Goal: Task Accomplishment & Management: Complete application form

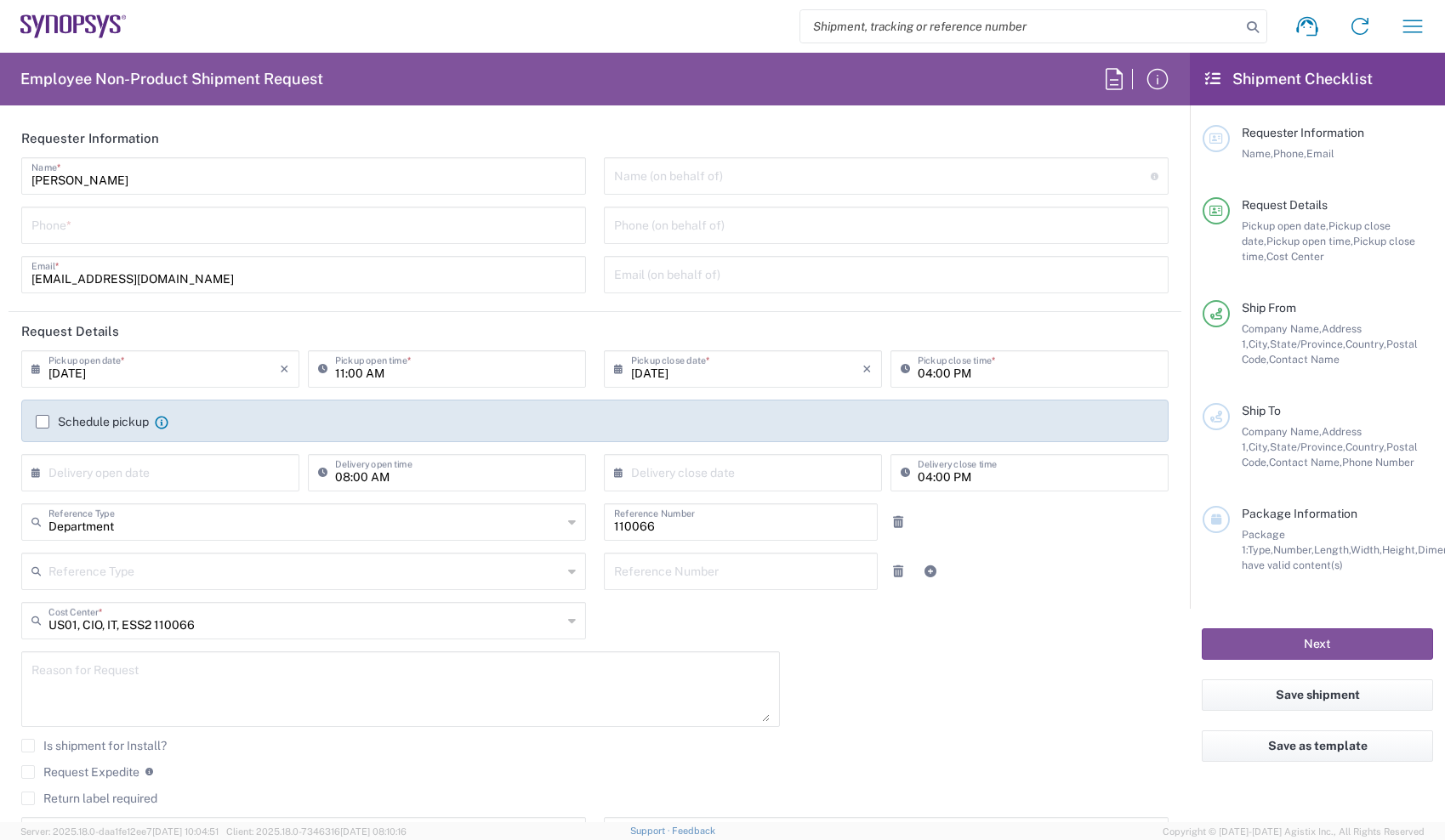
type input "Headquarters USSV"
click at [176, 230] on input "tel" at bounding box center [303, 224] width 544 height 30
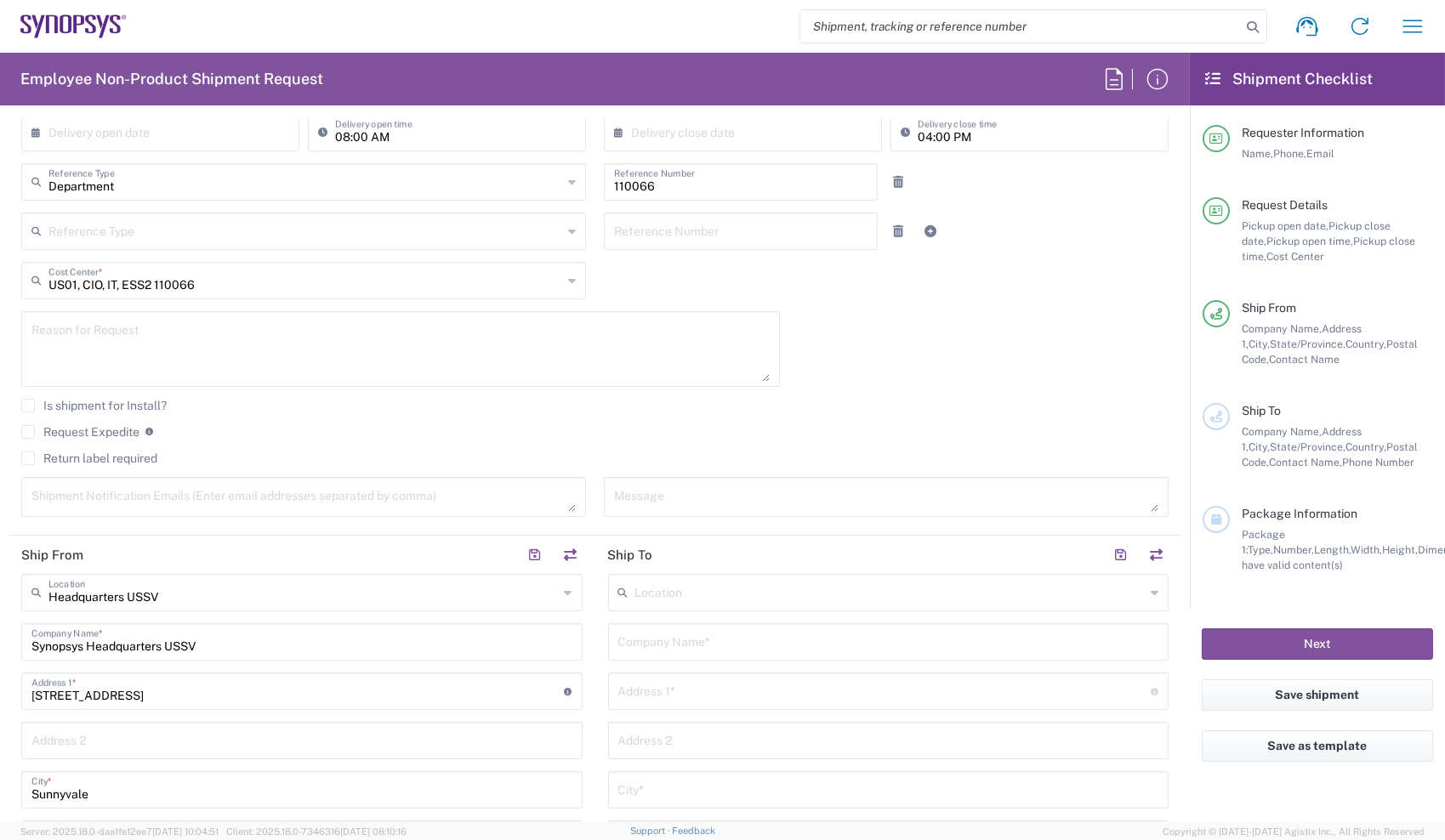
scroll to position [365, 0]
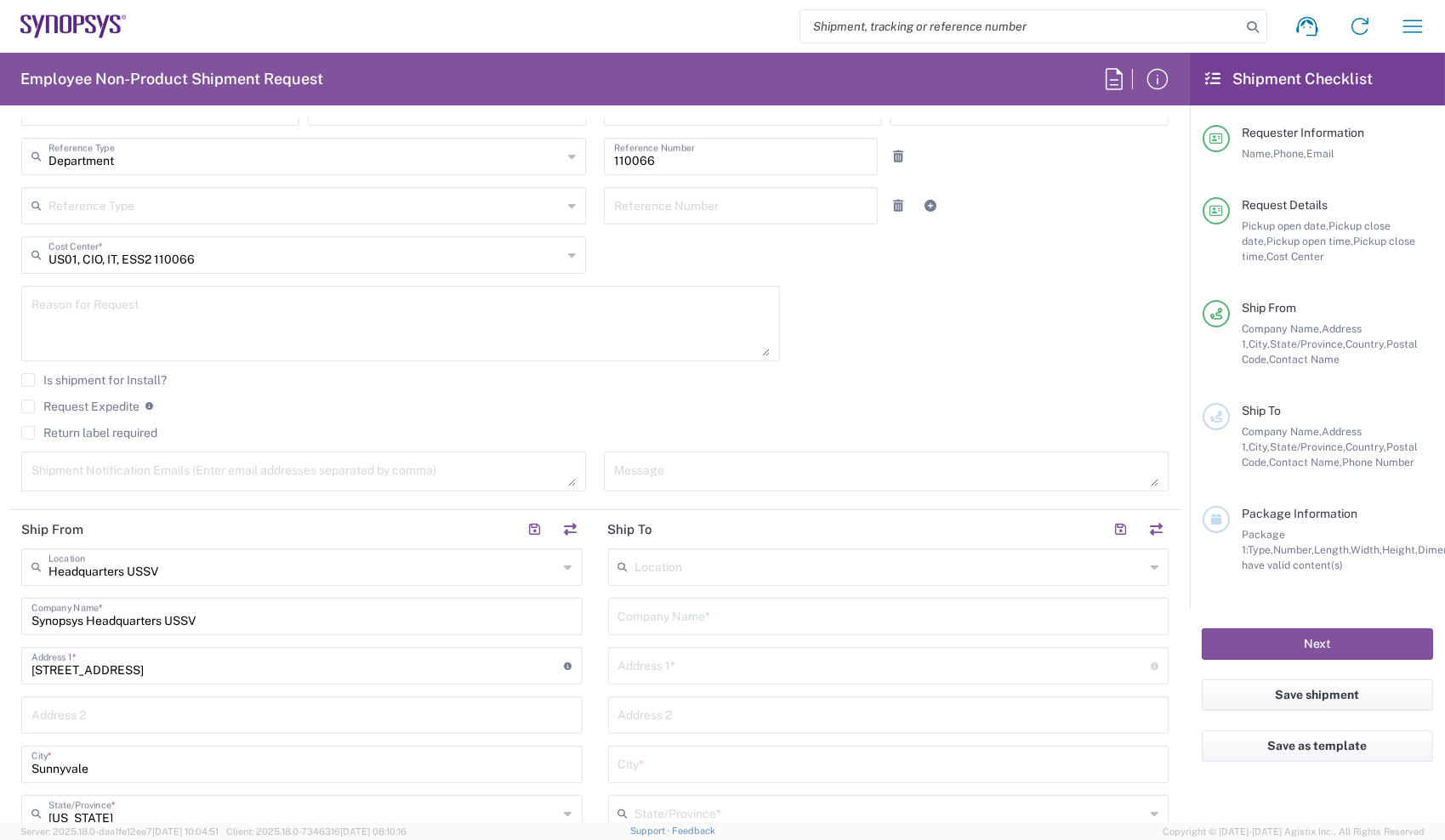
type input "6692462454"
click at [30, 431] on label "Return label required" at bounding box center [90, 433] width 137 height 14
click at [28, 433] on input "Return label required" at bounding box center [28, 433] width 0 height 0
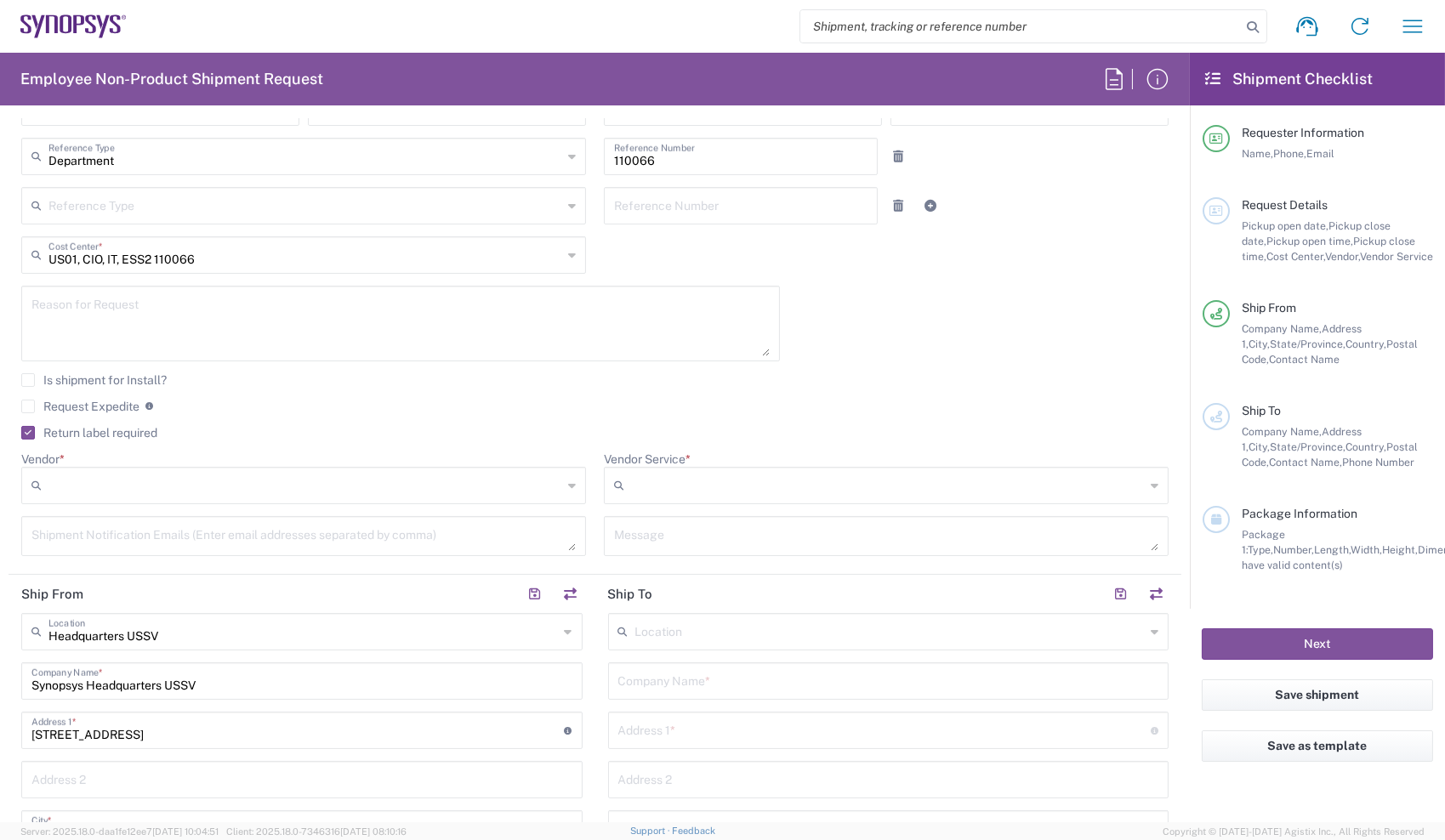
click at [178, 484] on input "Vendor *" at bounding box center [305, 485] width 514 height 27
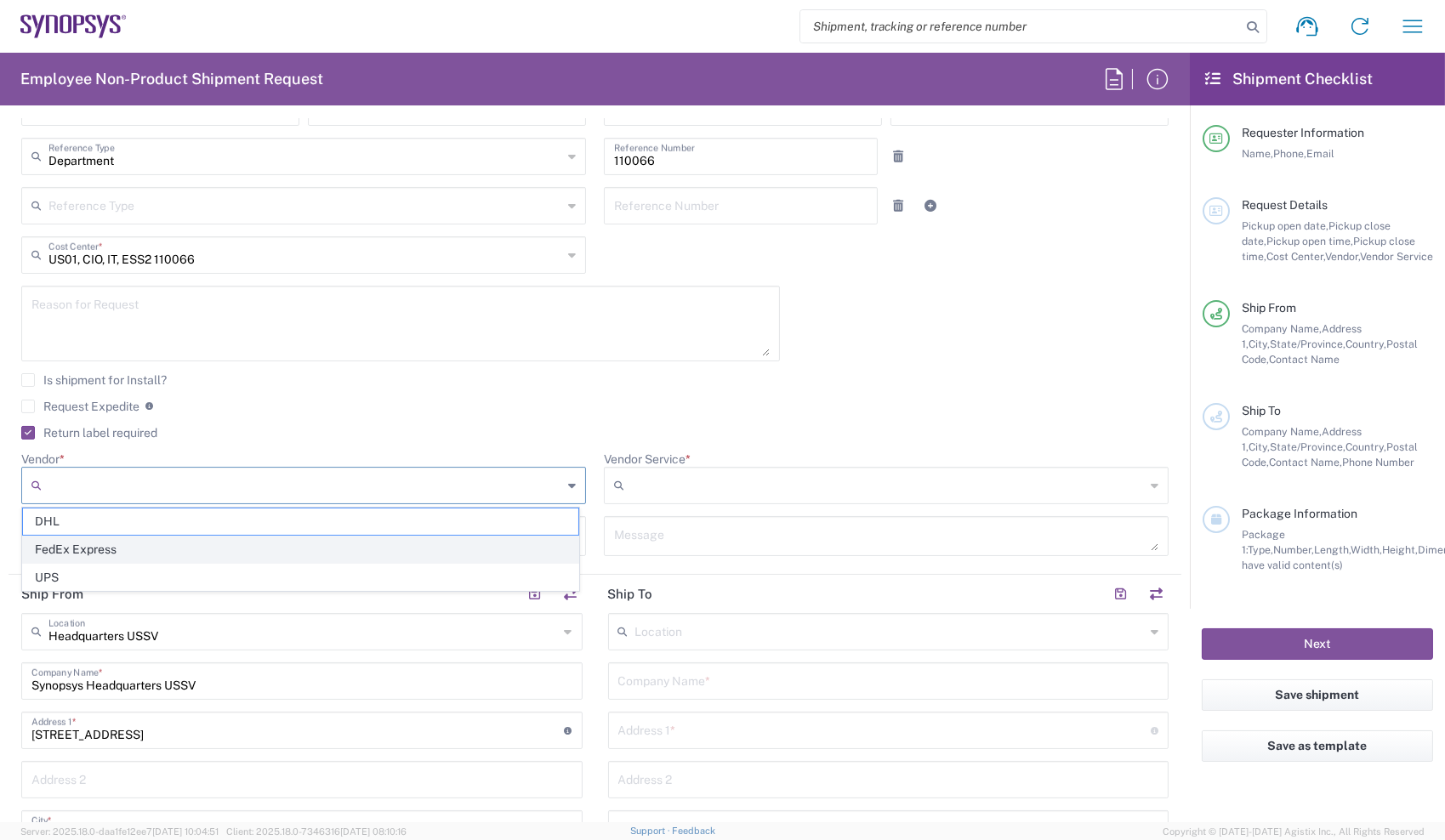
click at [164, 551] on span "FedEx Express" at bounding box center [301, 550] width 556 height 26
type input "FedEx Express"
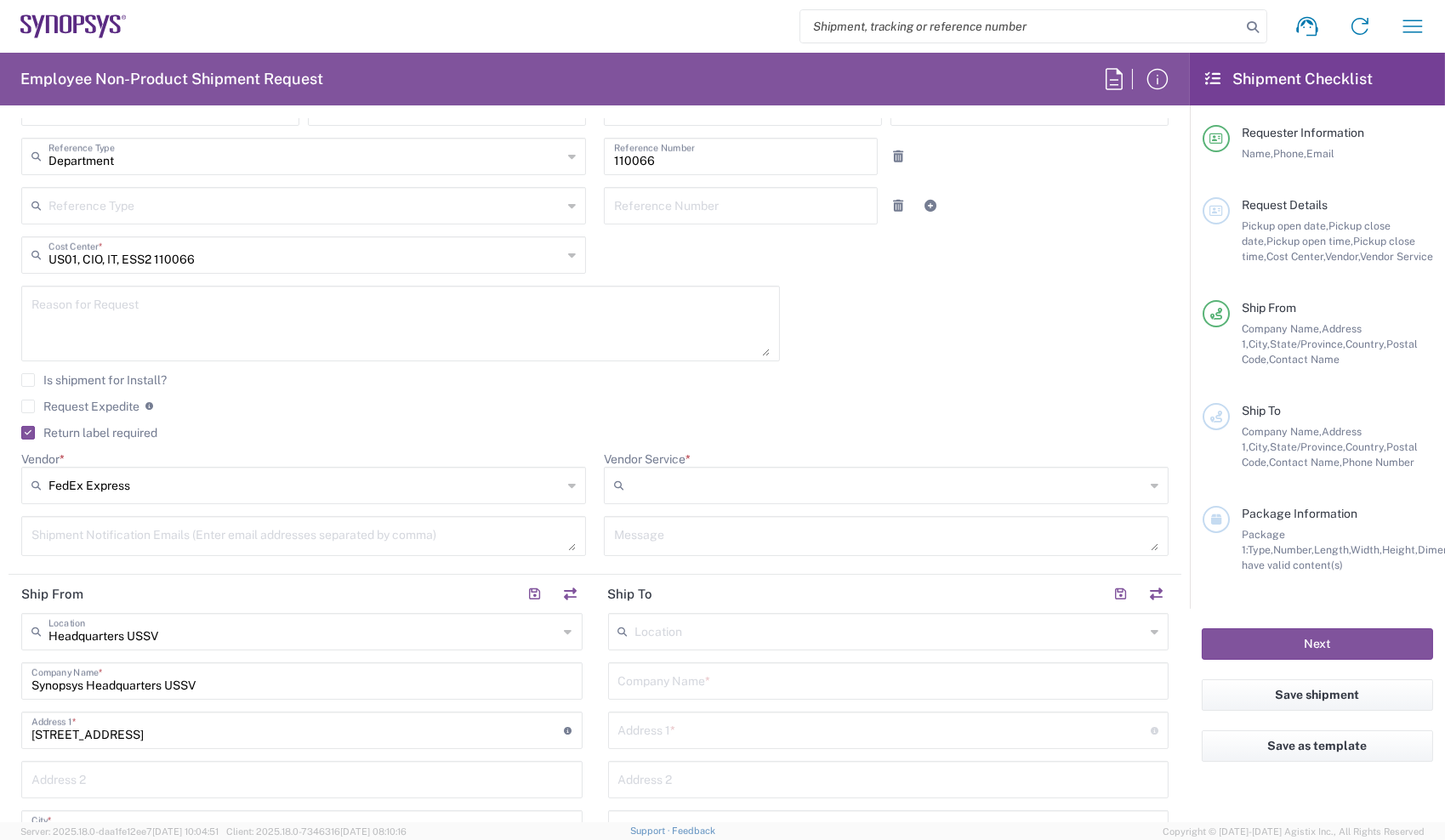
click at [731, 481] on input "Vendor Service *" at bounding box center [887, 485] width 514 height 27
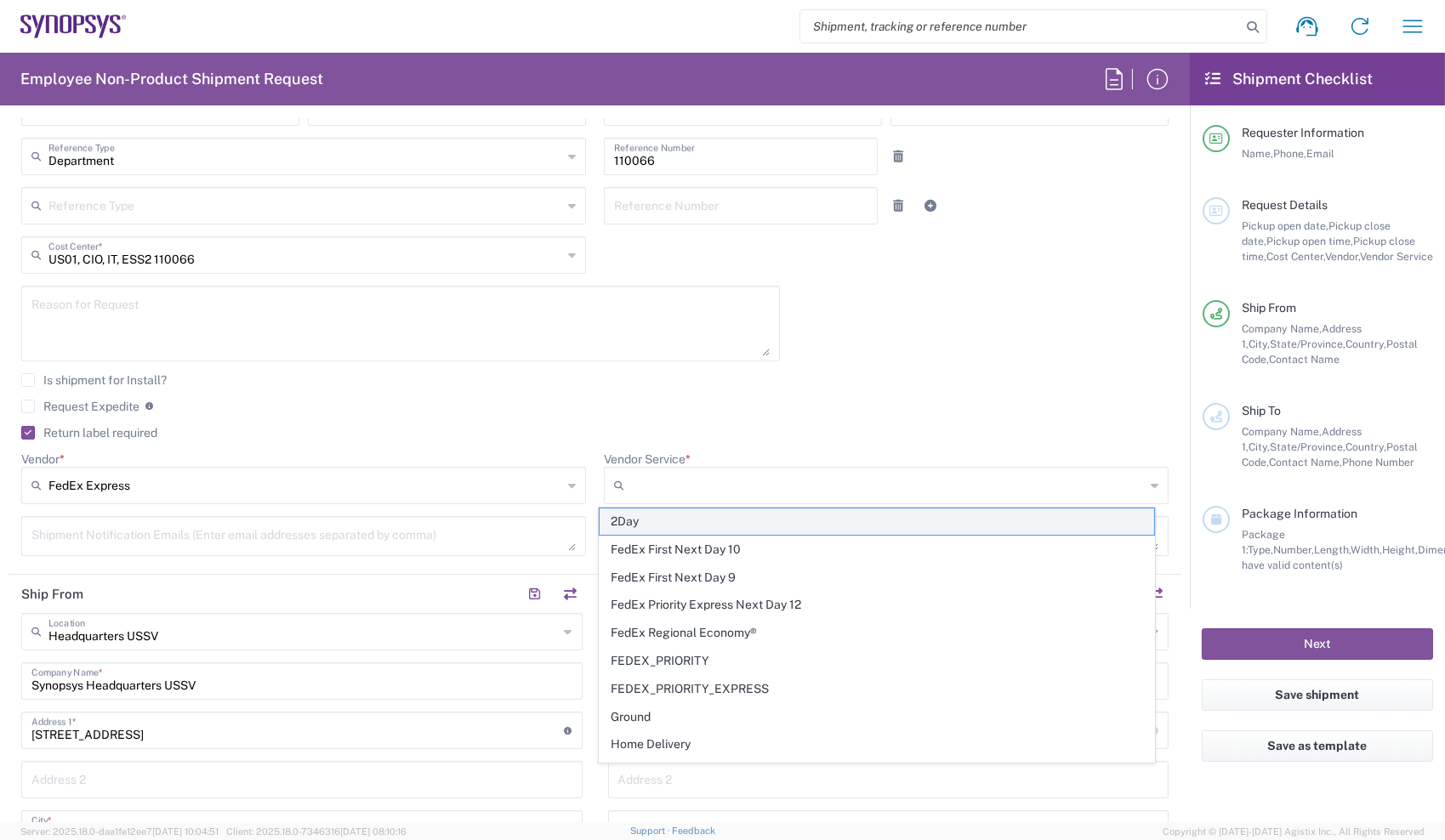
click at [698, 520] on span "2Day" at bounding box center [878, 521] width 556 height 26
type input "2Day"
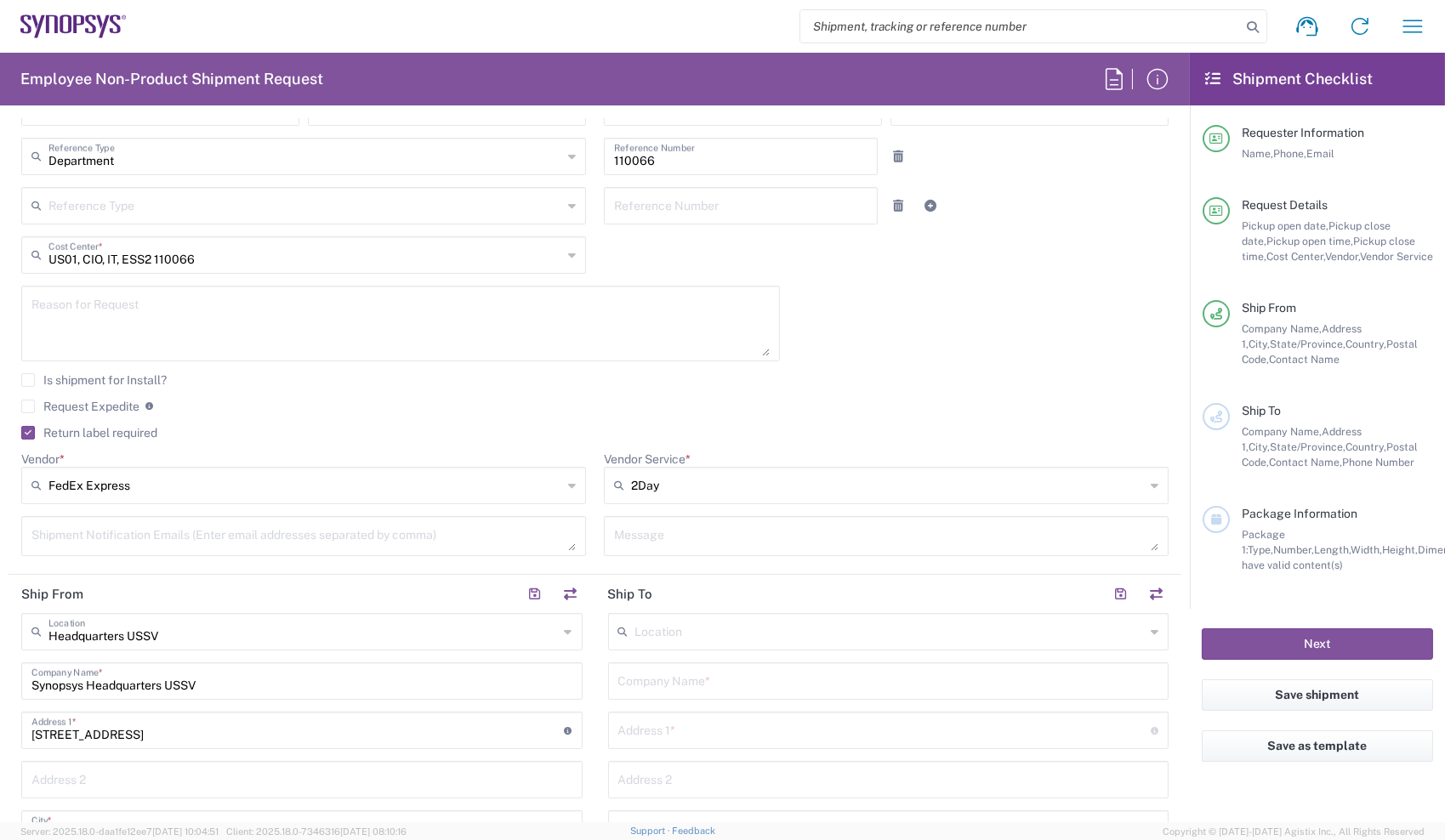
click at [474, 409] on agx-checkbox-control "Request Expedite If expedite is checked you will be unable to rate and book thi…" at bounding box center [595, 406] width 1148 height 16
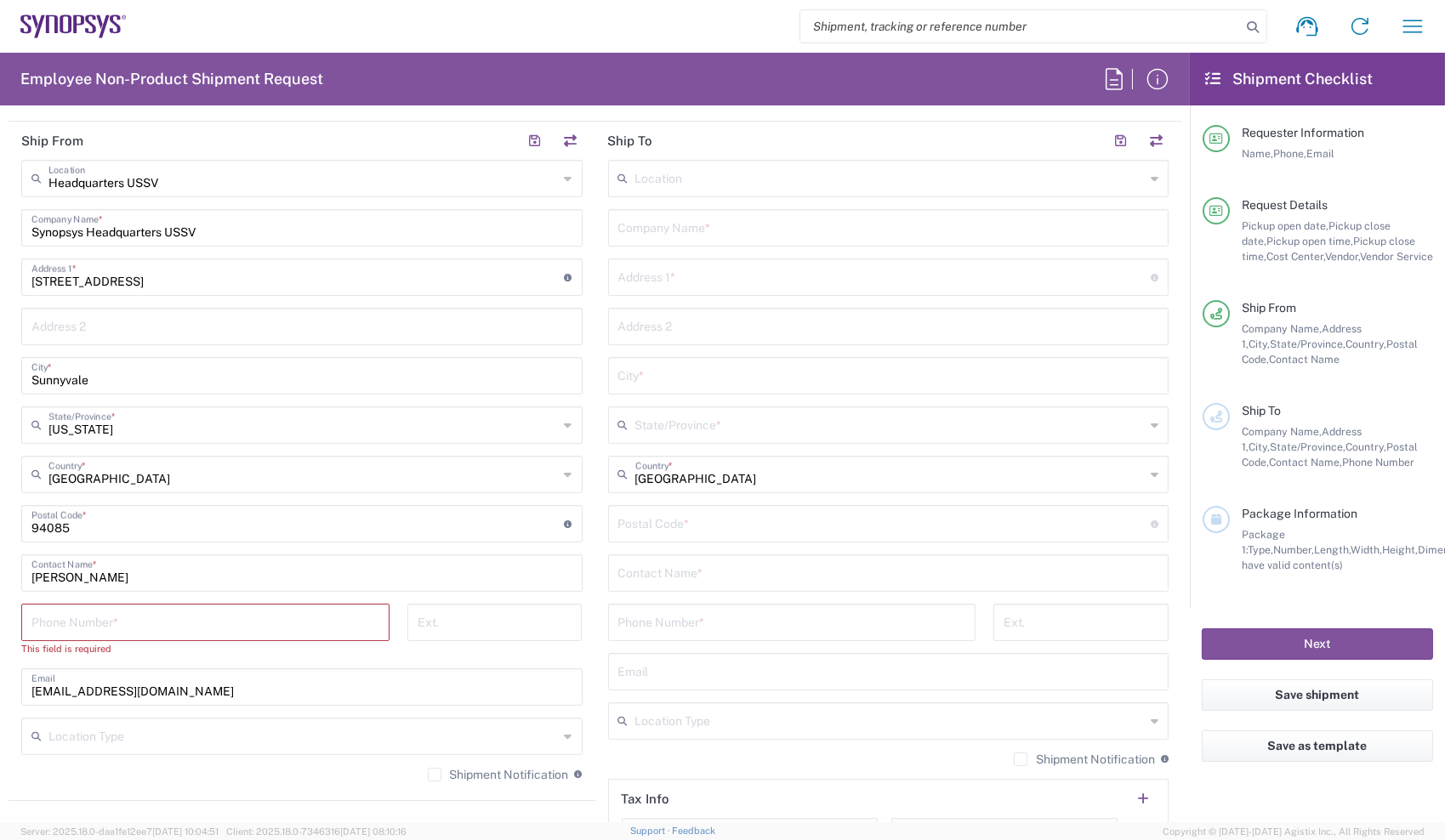
scroll to position [823, 0]
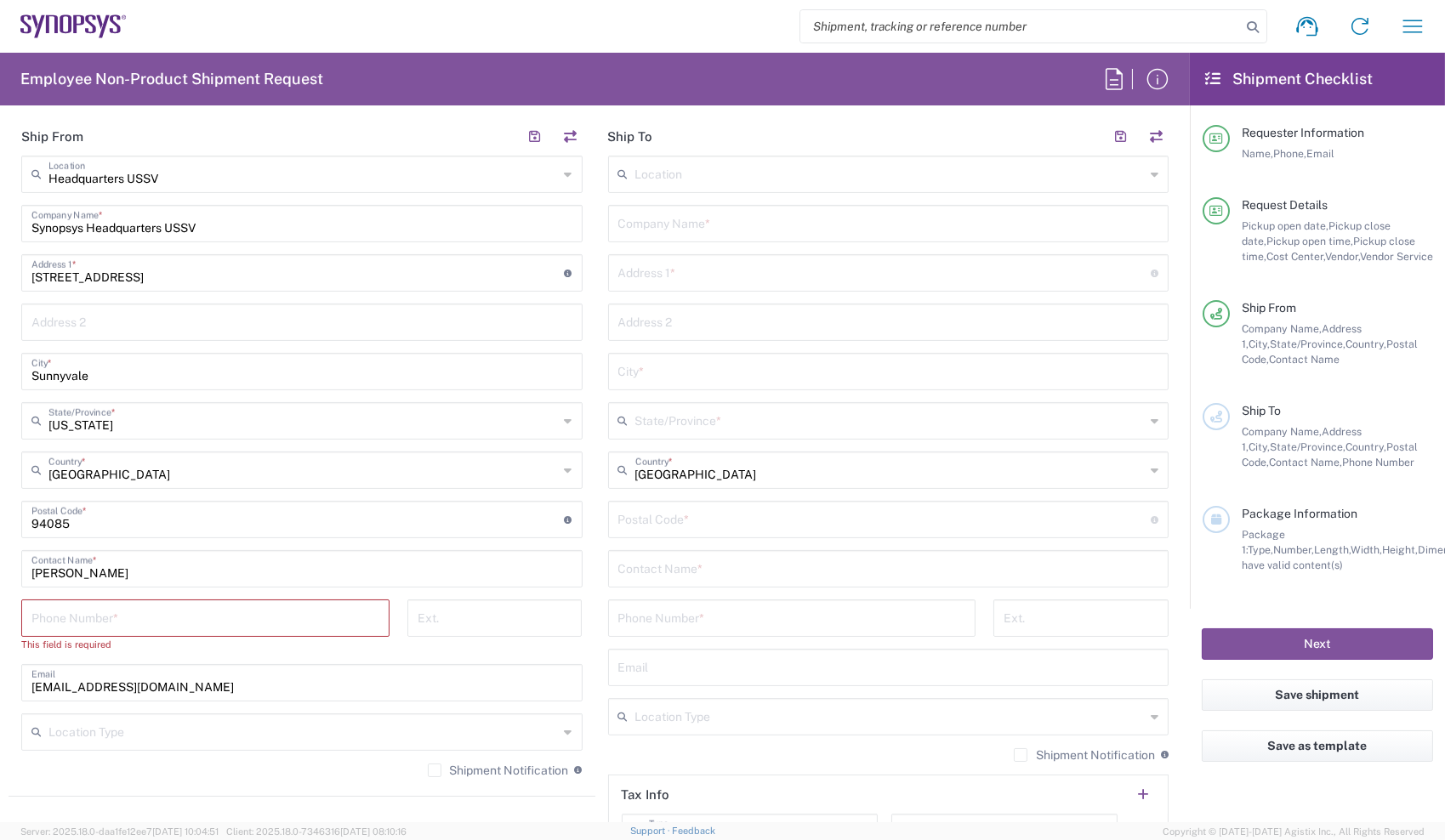
click at [288, 632] on div "Phone Number *" at bounding box center [206, 618] width 369 height 37
click at [273, 615] on input "tel" at bounding box center [205, 617] width 348 height 30
type input "6692462454"
click at [588, 593] on main "Headquarters USSV Location Headquarters USSV Aachen DE04 Agrate Brianza IT01 As…" at bounding box center [302, 465] width 587 height 619
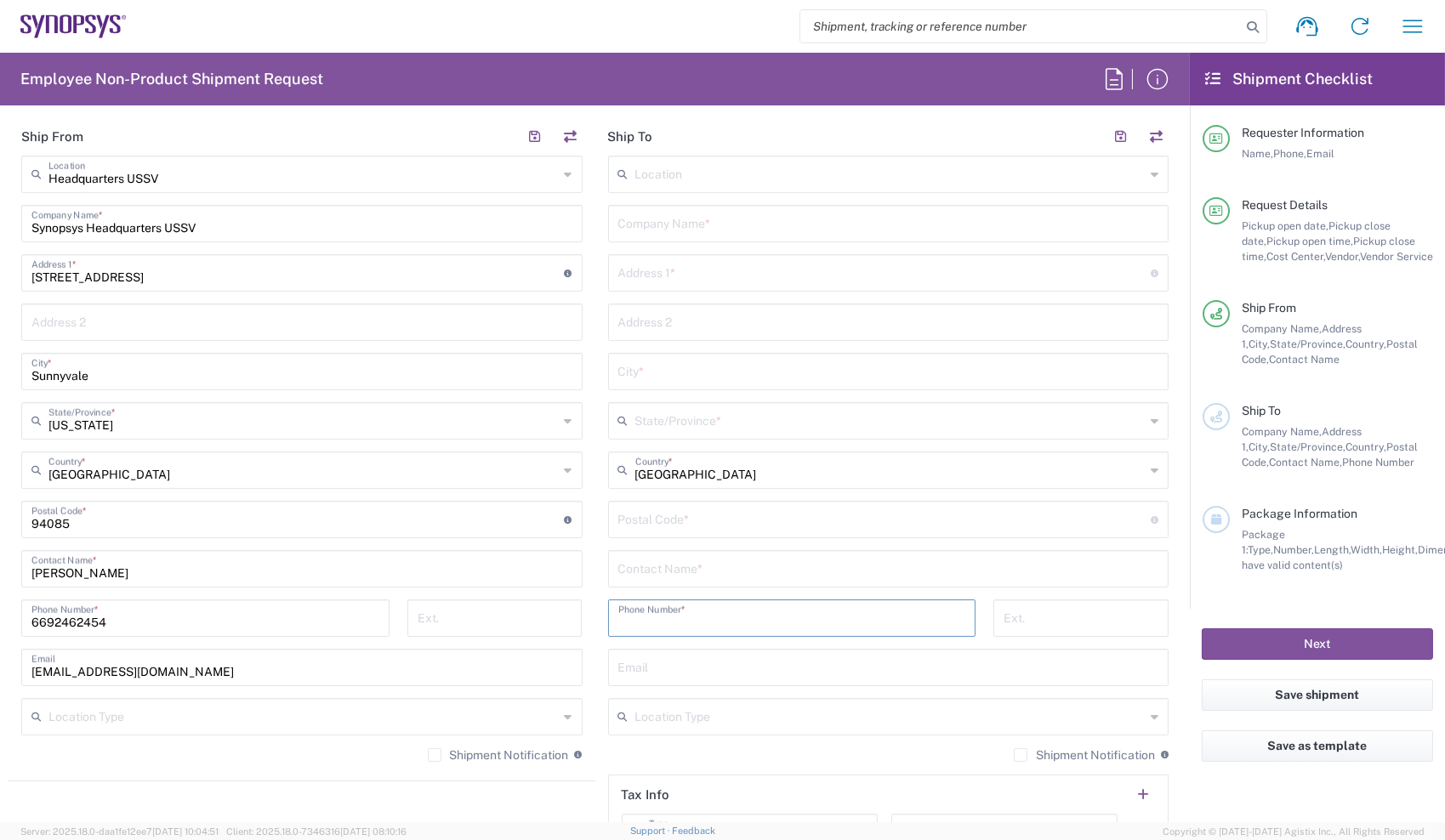
click at [636, 616] on input "tel" at bounding box center [792, 617] width 348 height 30
click at [150, 623] on input "6692462454" at bounding box center [205, 617] width 348 height 30
click at [684, 611] on input "tel" at bounding box center [792, 617] width 348 height 30
paste input "6692462454"
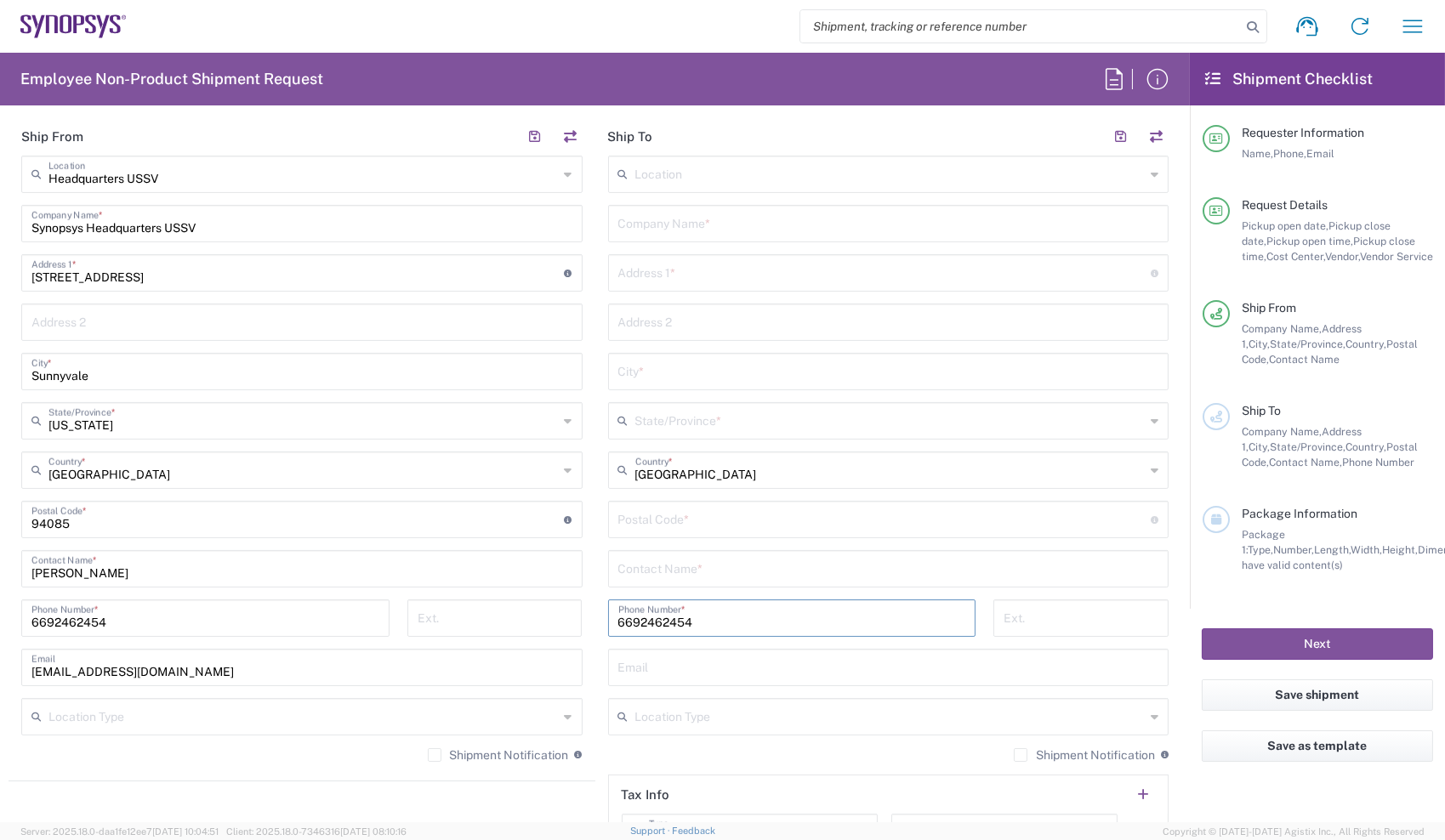
type input "6692462454"
click at [938, 143] on header "Ship To" at bounding box center [889, 135] width 587 height 38
click at [790, 216] on input "text" at bounding box center [888, 222] width 541 height 30
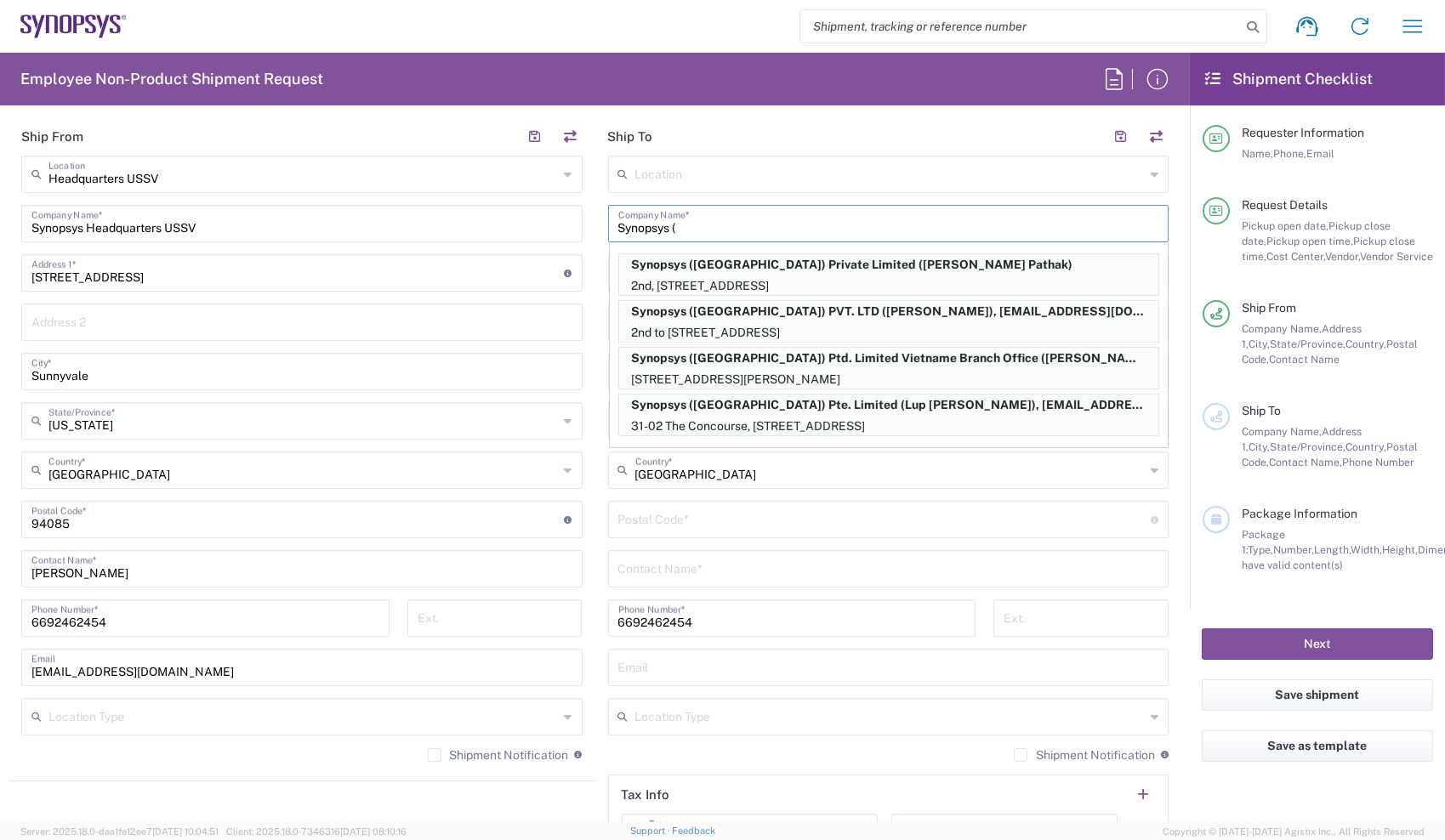
paste input "Christophe Choichillon"
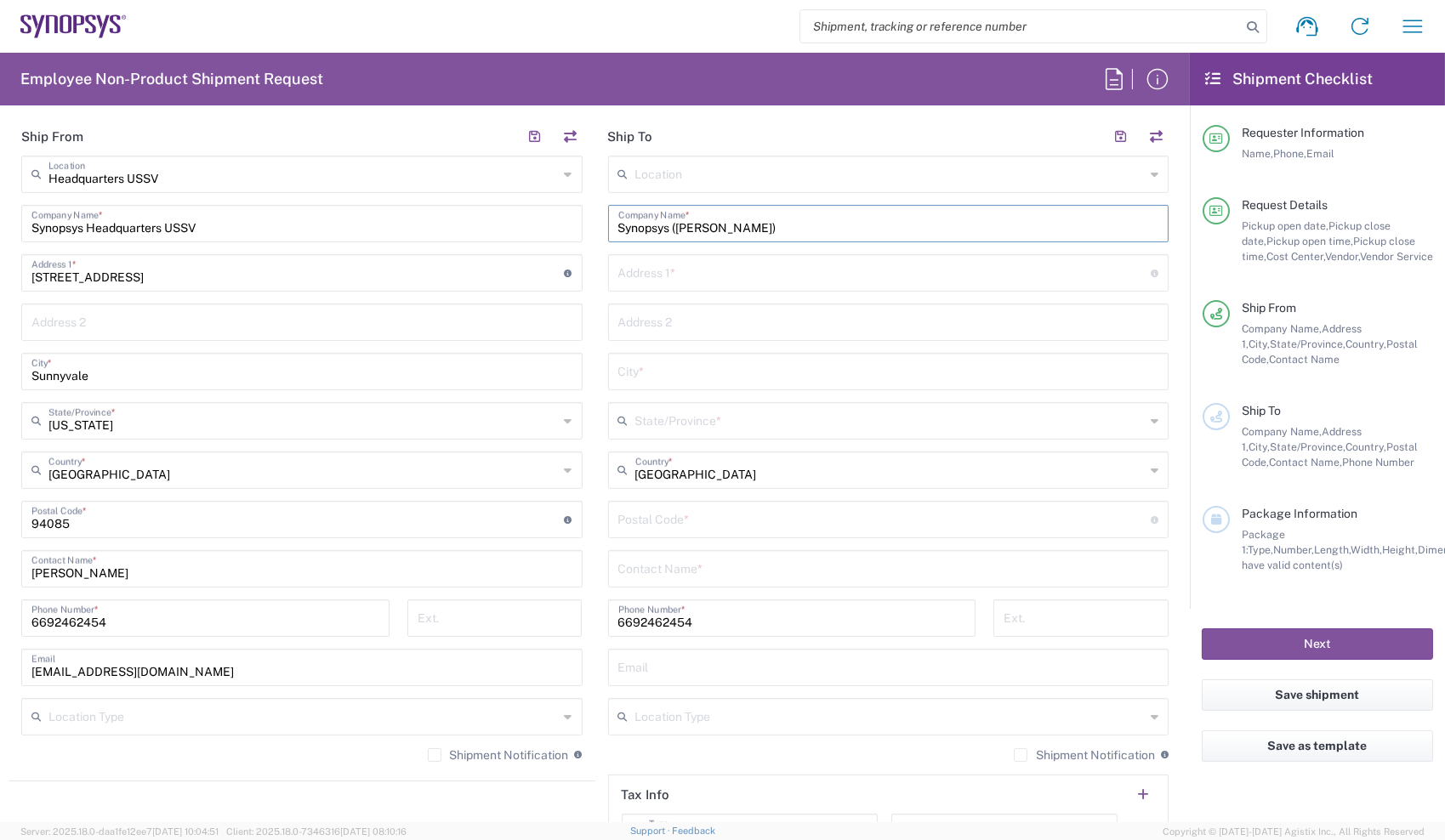
click at [771, 228] on input "Synopsys (Christophe Choichillon)" at bounding box center [888, 222] width 541 height 30
click at [872, 226] on input "Synopsys (Christophe Choichillon)" at bounding box center [888, 222] width 541 height 30
type input "Synopsys (Christophe Choichillon)"
click at [711, 578] on input "text" at bounding box center [888, 567] width 541 height 30
paste input "Christophe Choichillon"
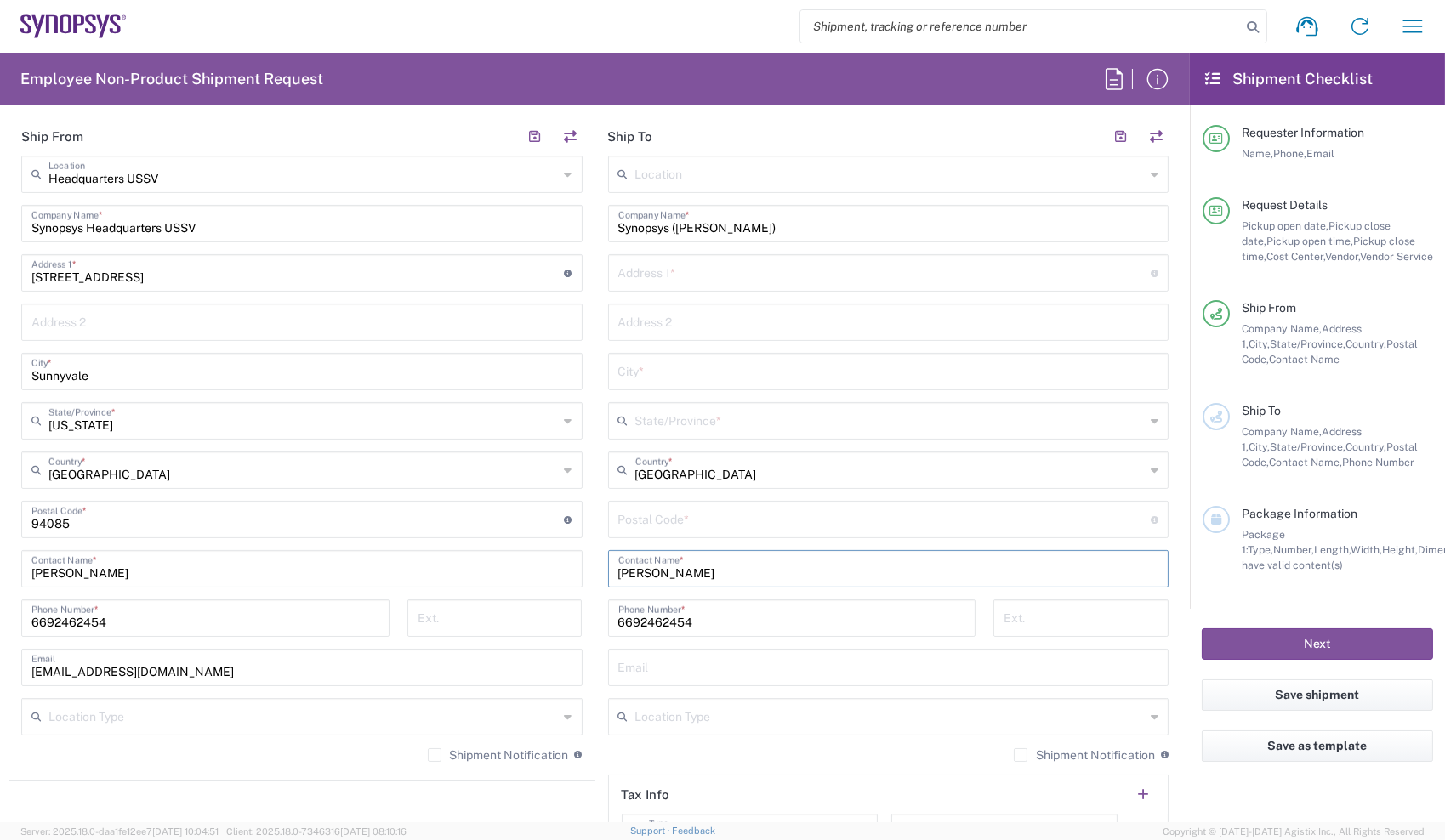
type input "Christophe Choichillon"
click at [786, 272] on input "text" at bounding box center [884, 272] width 533 height 30
paste input "1219 Larchwood Dr, 92056 Oceanside, CA"
click at [744, 274] on input "1219 Larchwood Dr, 92056 Oceanside, CA" at bounding box center [884, 272] width 533 height 30
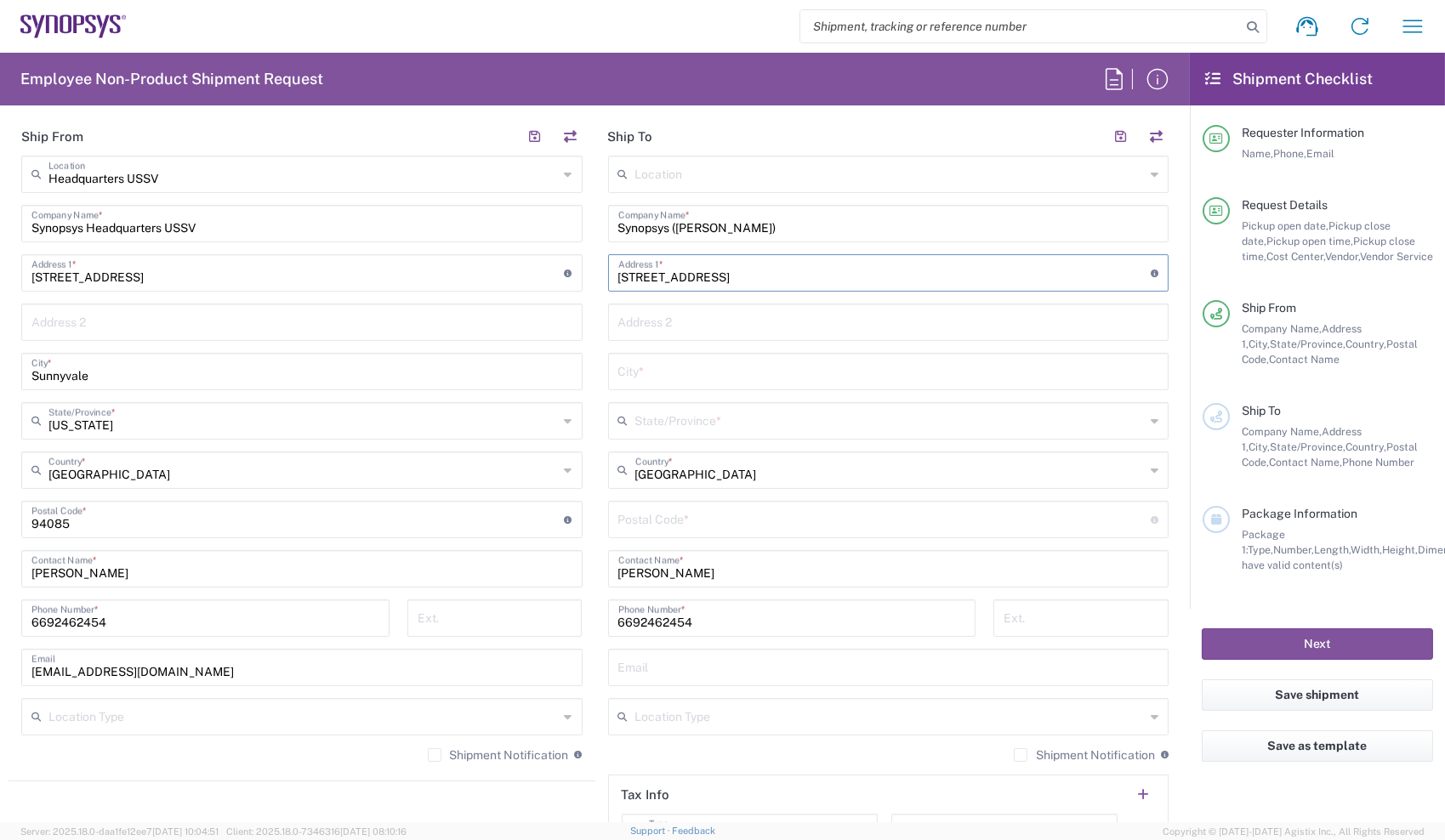
click at [795, 270] on input "1219 Larchwood Dr, 92056 Oceanside, CA" at bounding box center [884, 272] width 533 height 30
type input "1219 Larchwood Dr, 92056 Oceanside, CA"
click at [740, 378] on input "text" at bounding box center [888, 370] width 541 height 30
paste input "Oceanside"
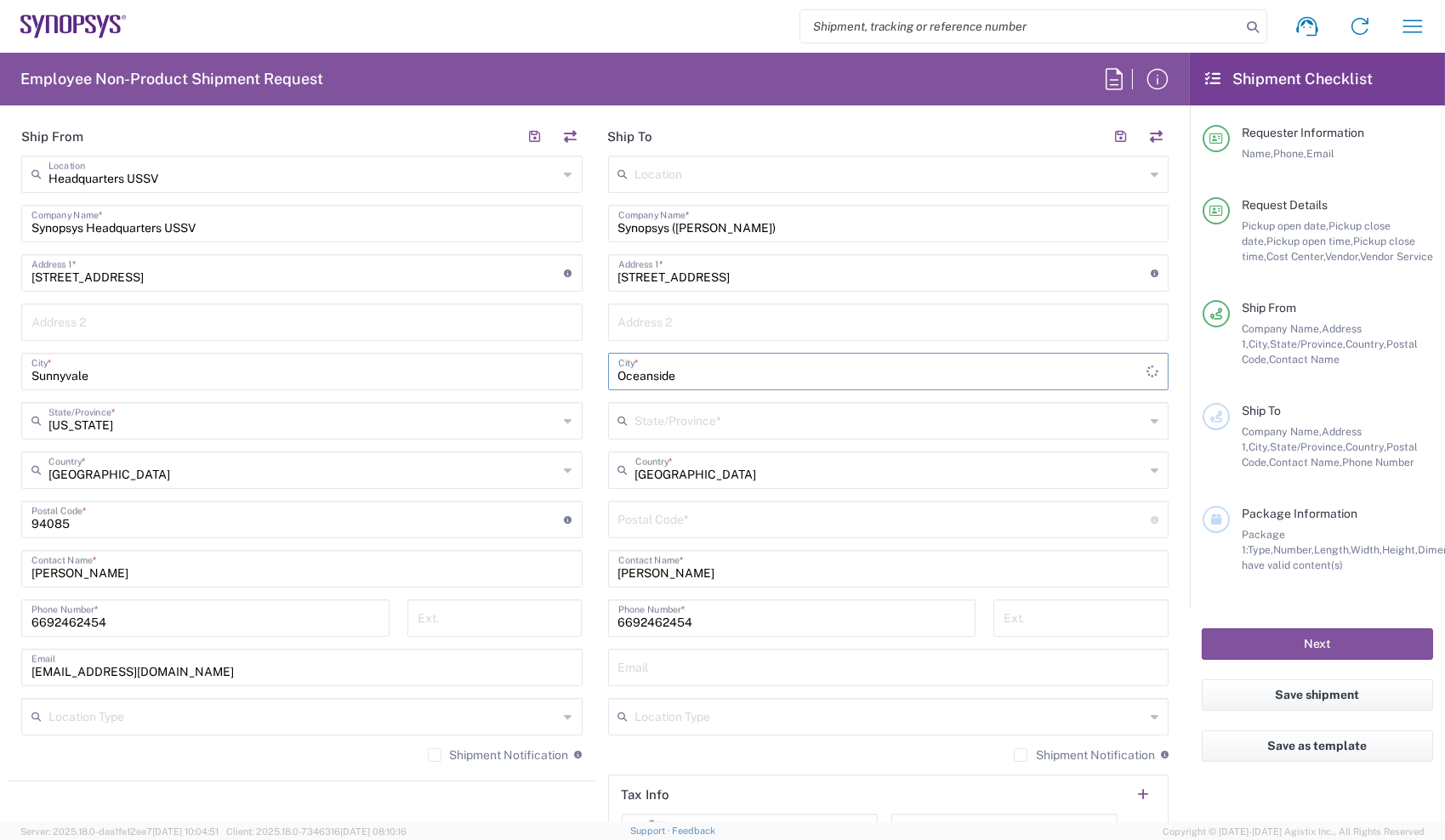
type input "Oceanside"
click at [725, 421] on input "text" at bounding box center [891, 419] width 511 height 30
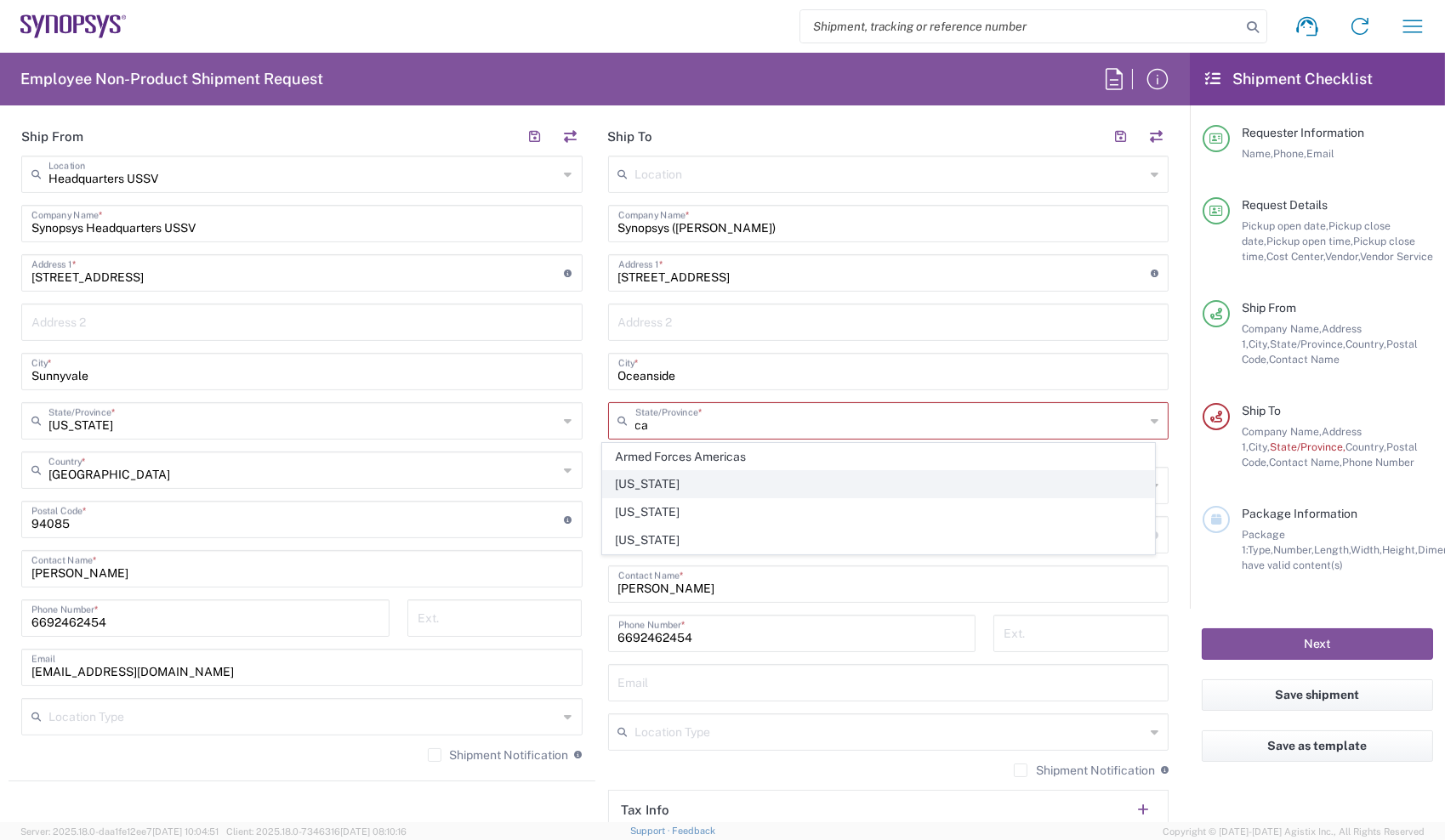
click at [638, 481] on span "California" at bounding box center [879, 483] width 551 height 26
type input "California"
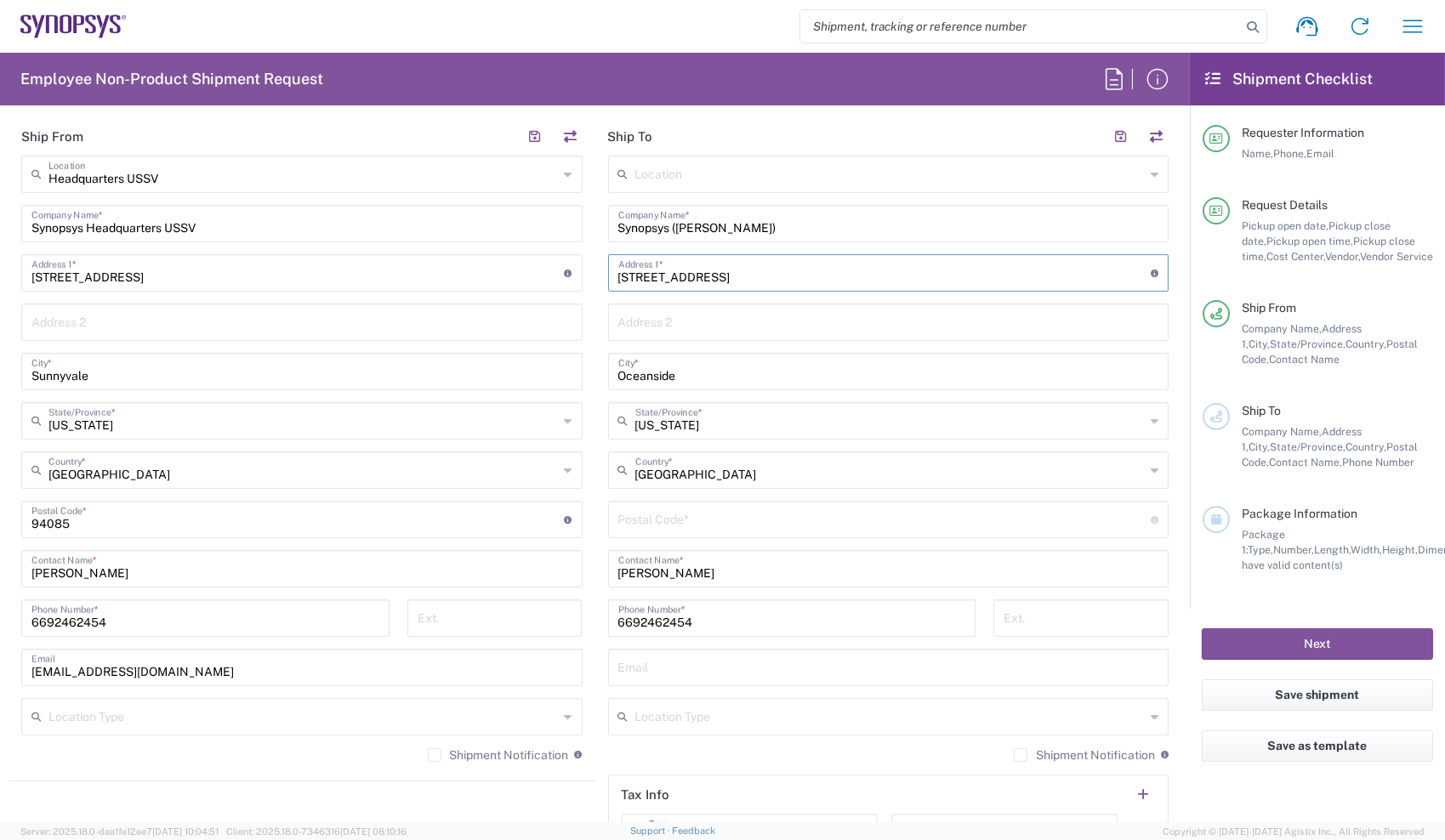
click at [733, 273] on input "1219 Larchwood Dr, 92056 Oceanside, CA" at bounding box center [884, 272] width 533 height 30
click at [731, 518] on input "undefined" at bounding box center [884, 518] width 533 height 30
paste input "92056"
type input "92056"
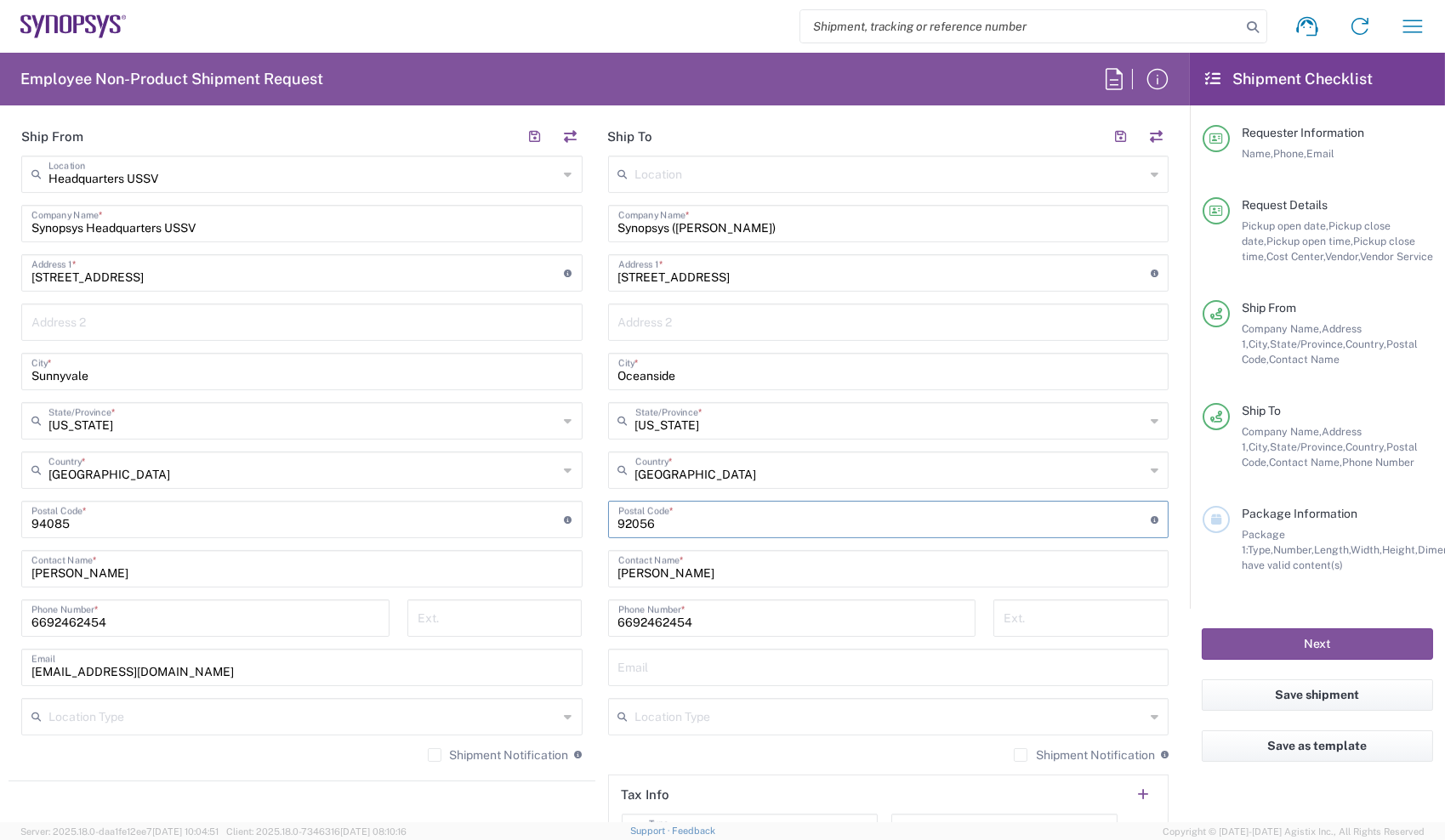
click at [731, 277] on input "1219 Larchwood Dr, 92056 Oceanside, CA" at bounding box center [884, 272] width 533 height 30
drag, startPoint x: 731, startPoint y: 277, endPoint x: 838, endPoint y: 282, distance: 107.1
click at [838, 282] on input "1219 Larchwood Dr, 92056 Oceanside, CA" at bounding box center [884, 272] width 533 height 30
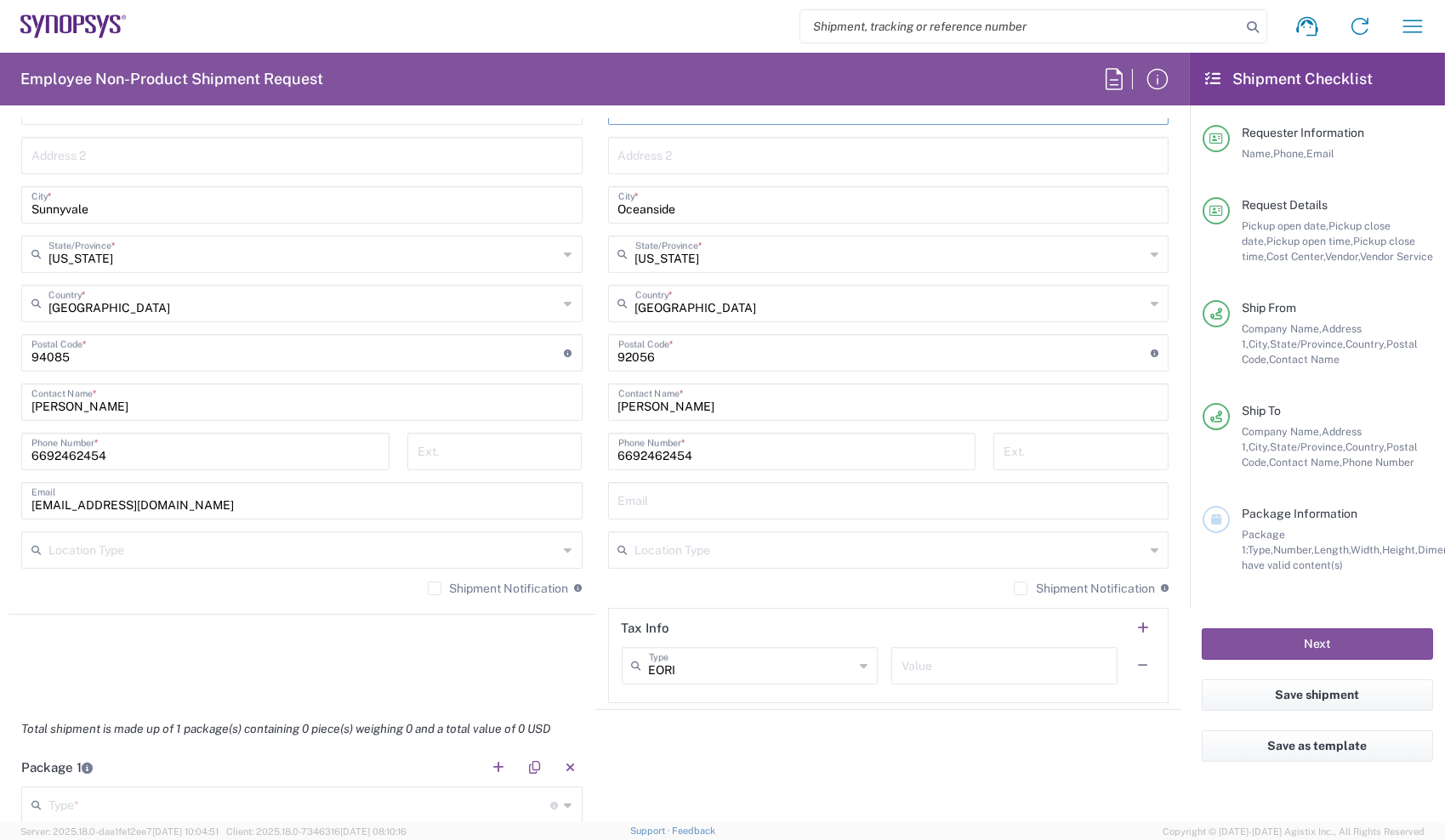
scroll to position [991, 0]
type input "1219 Larchwood Dr"
click at [740, 497] on input "text" at bounding box center [888, 498] width 541 height 30
type input "chrisch@synopsys.com"
click at [588, 575] on main "Headquarters USSV Location Headquarters USSV Aachen DE04 Agrate Brianza IT01 As…" at bounding box center [302, 296] width 587 height 619
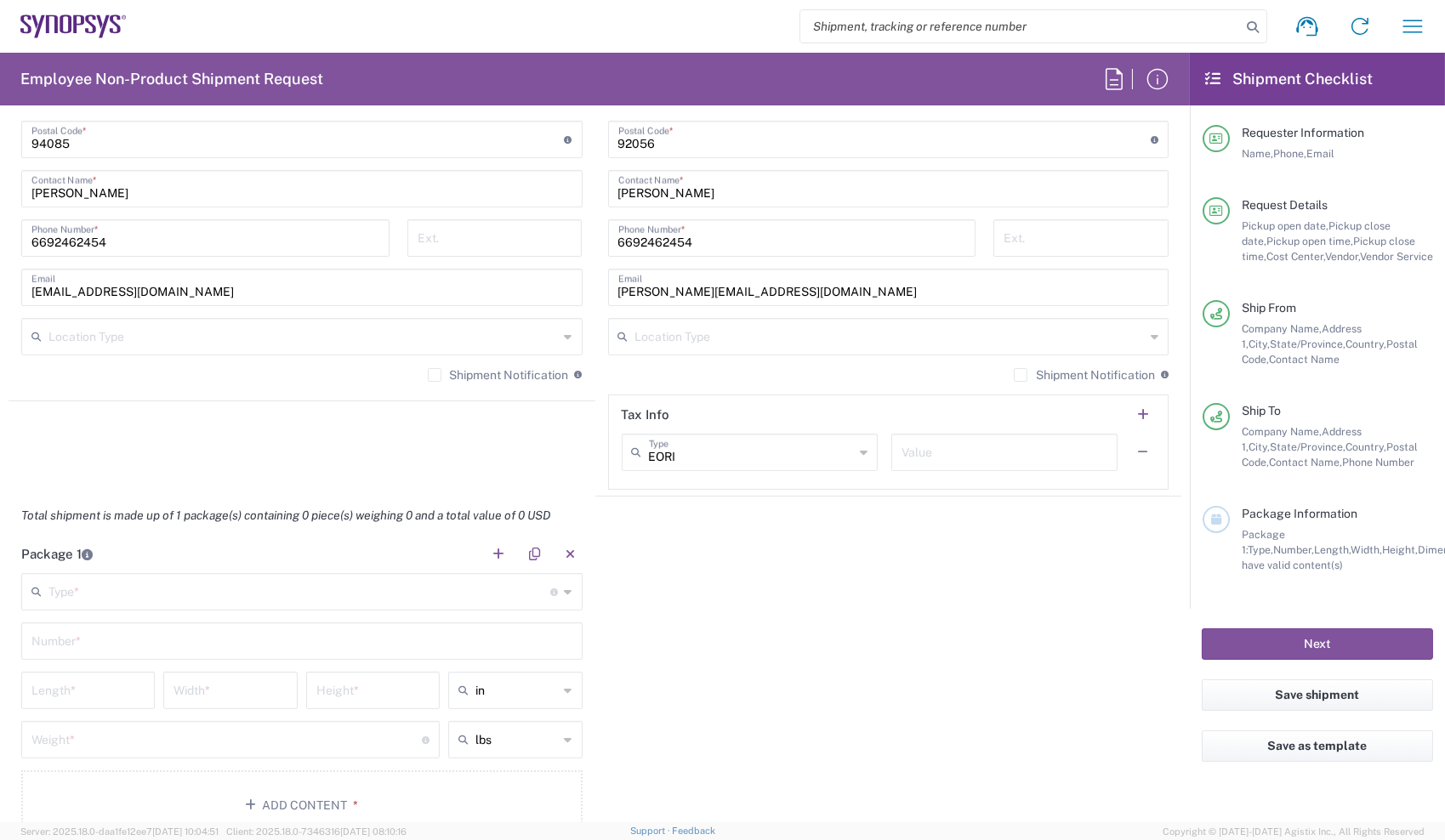
scroll to position [1207, 0]
click at [330, 586] on input "text" at bounding box center [300, 586] width 503 height 30
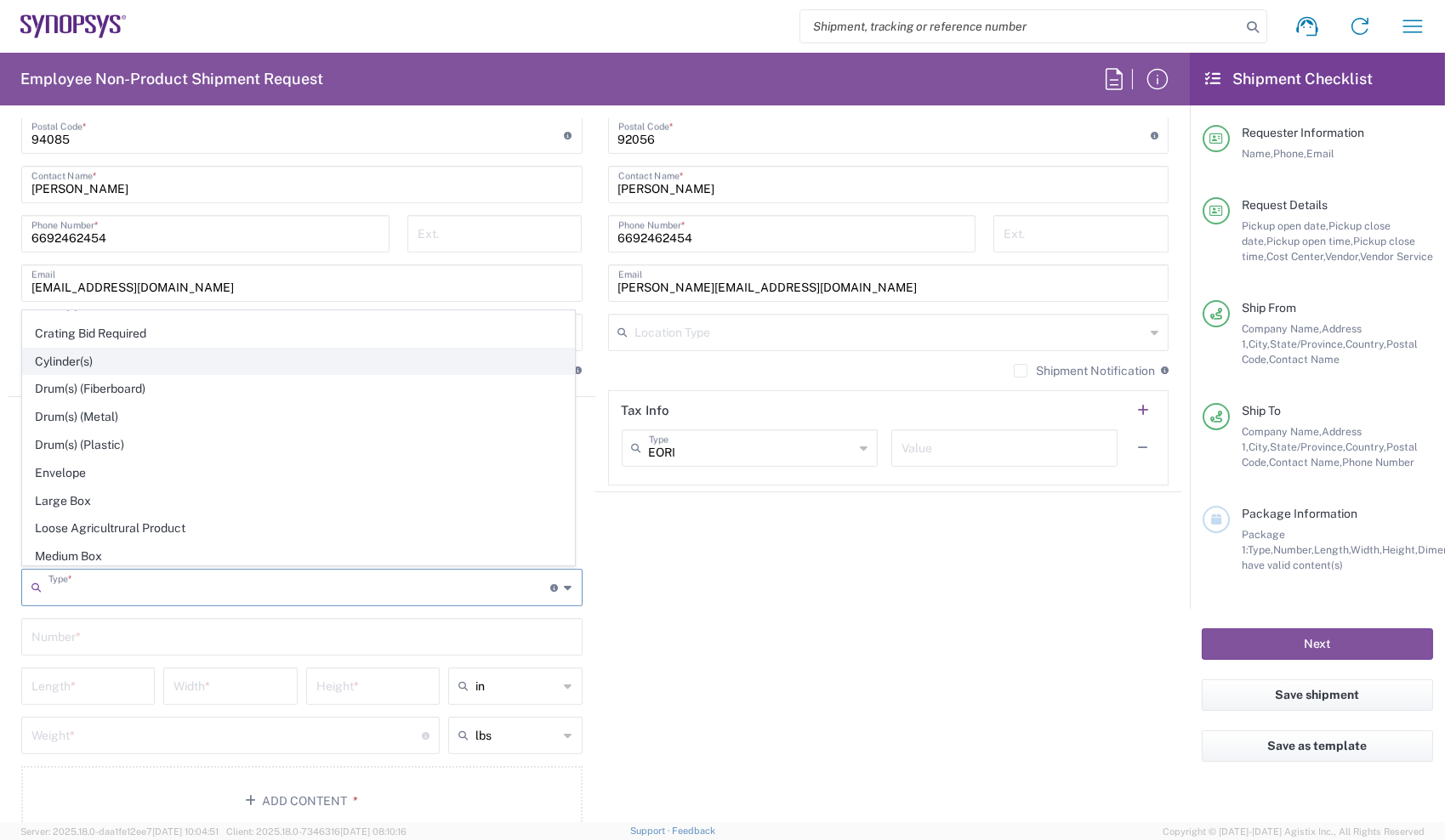
scroll to position [373, 0]
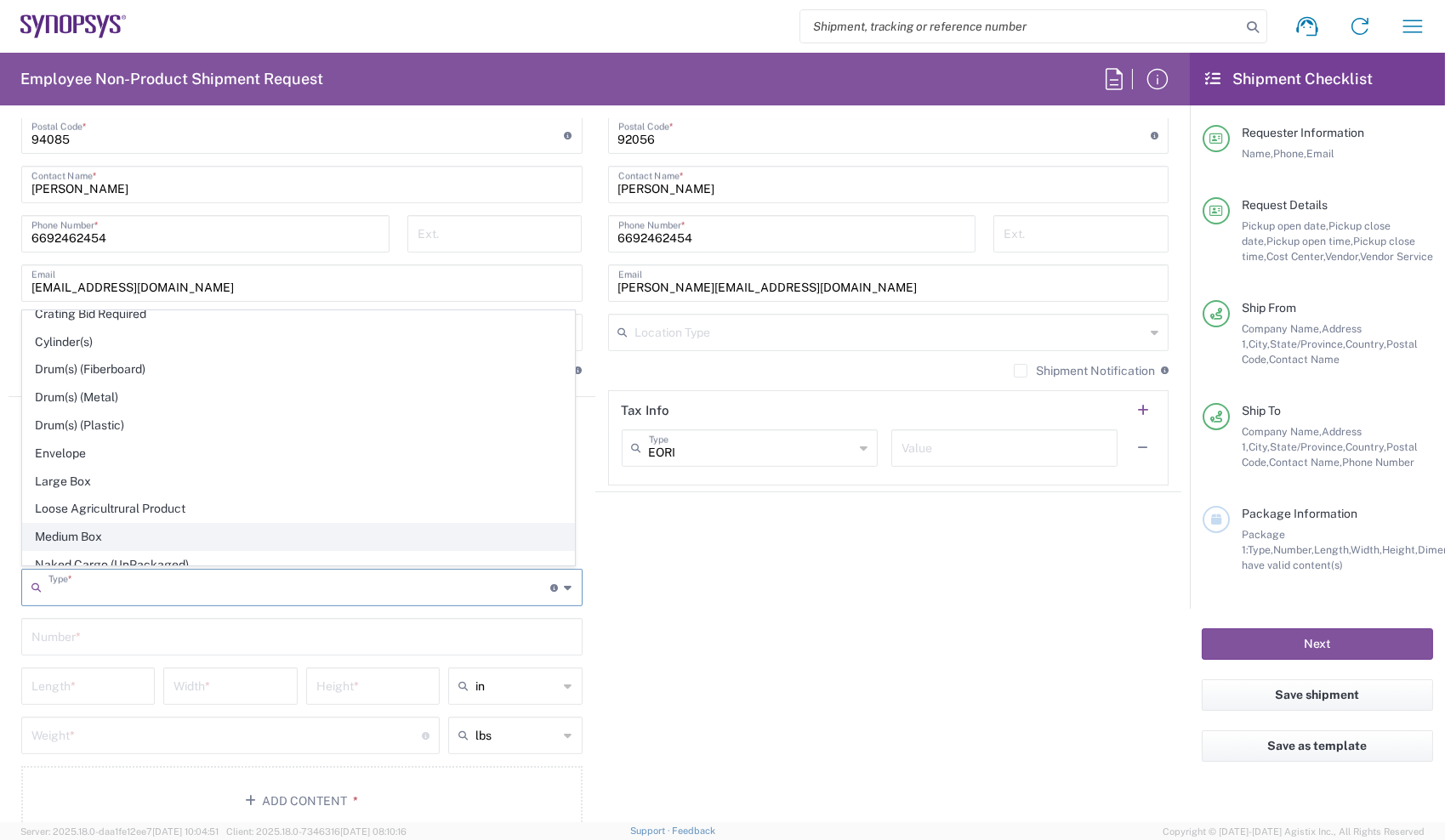
click at [118, 532] on span "Medium Box" at bounding box center [298, 536] width 551 height 26
type input "Medium Box"
type input "13"
type input "11.5"
type input "2.5"
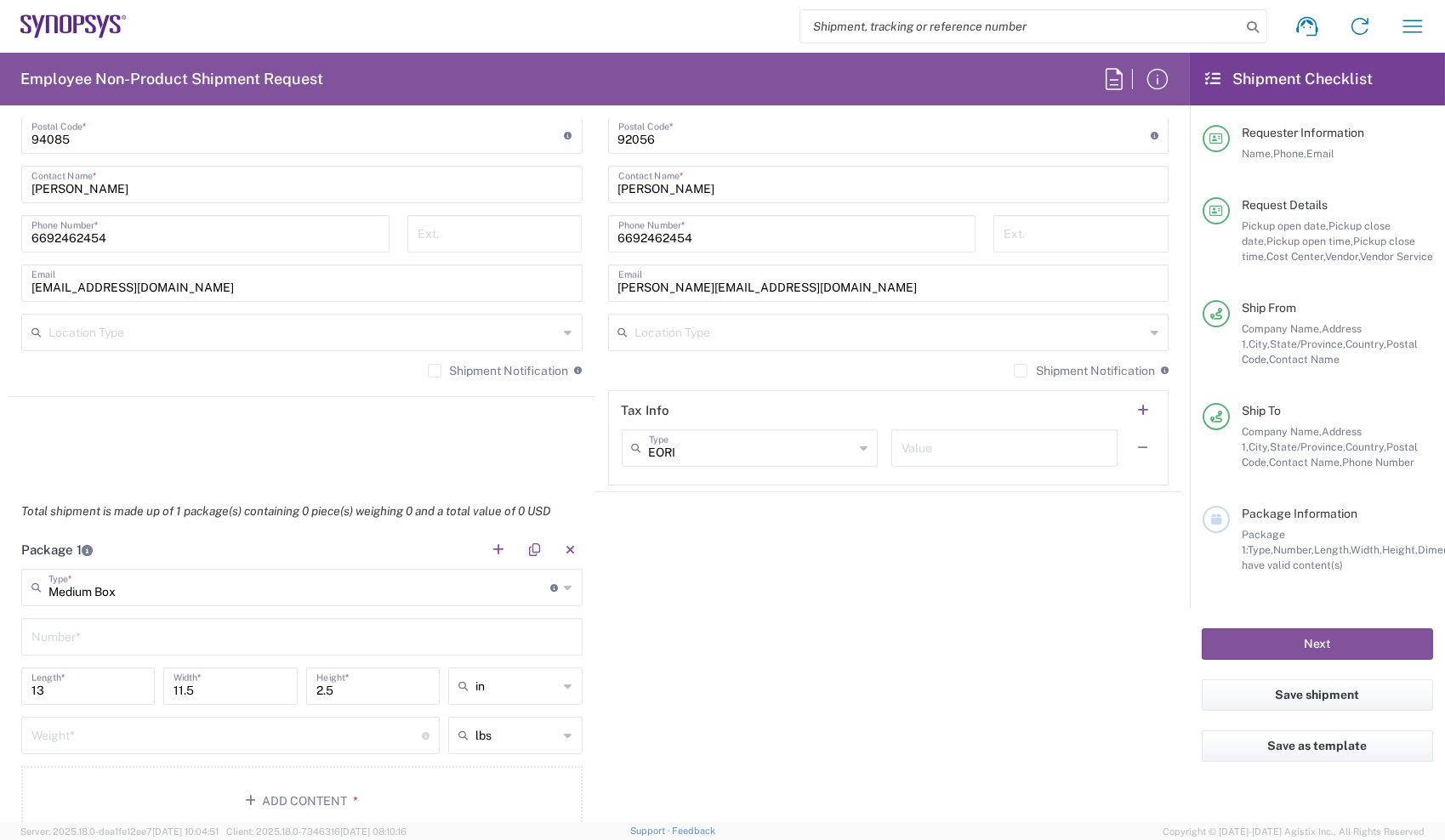
click at [119, 644] on input "text" at bounding box center [301, 635] width 541 height 30
type input "1"
click at [132, 736] on input "number" at bounding box center [226, 734] width 391 height 30
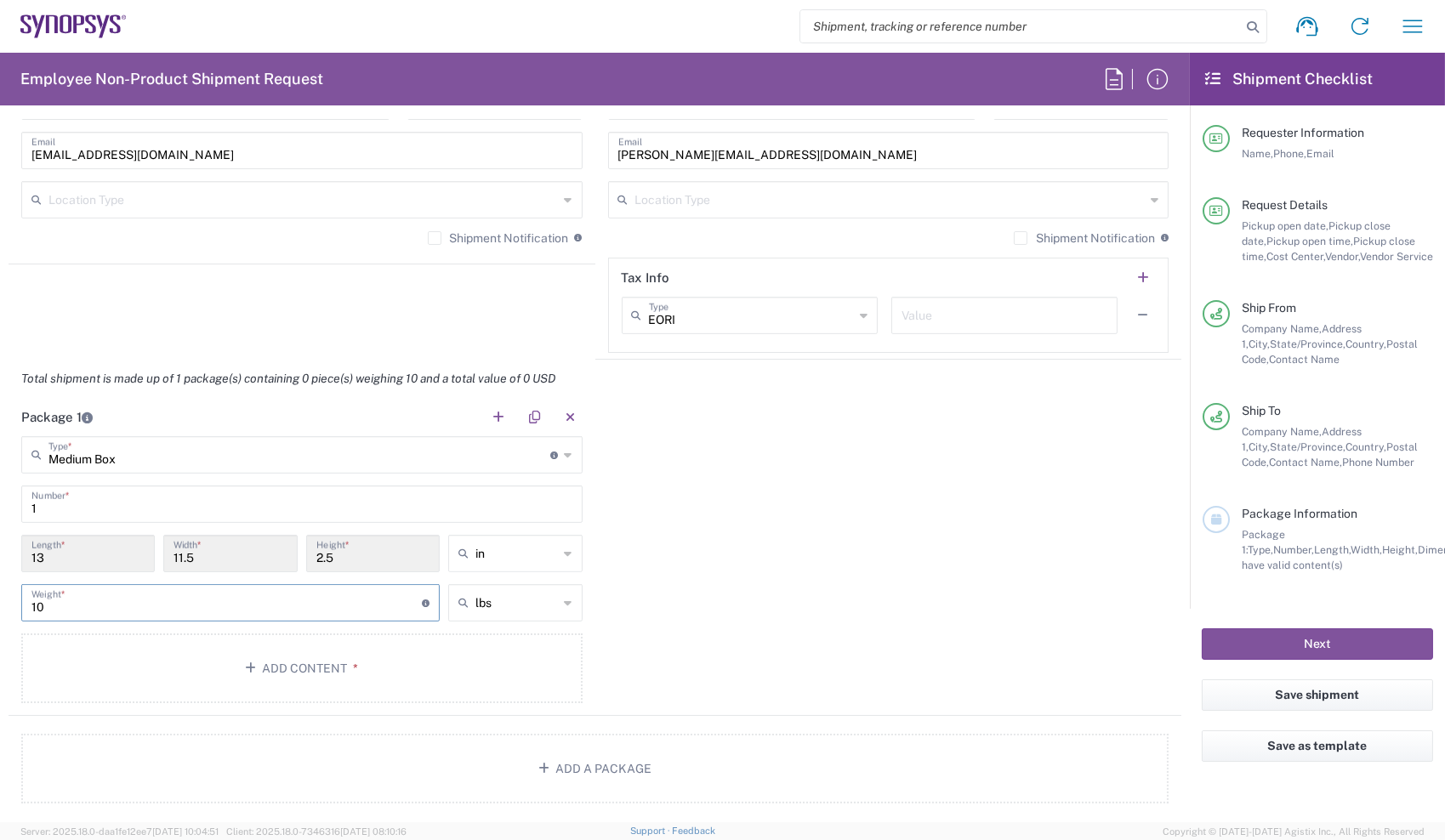
scroll to position [1357, 0]
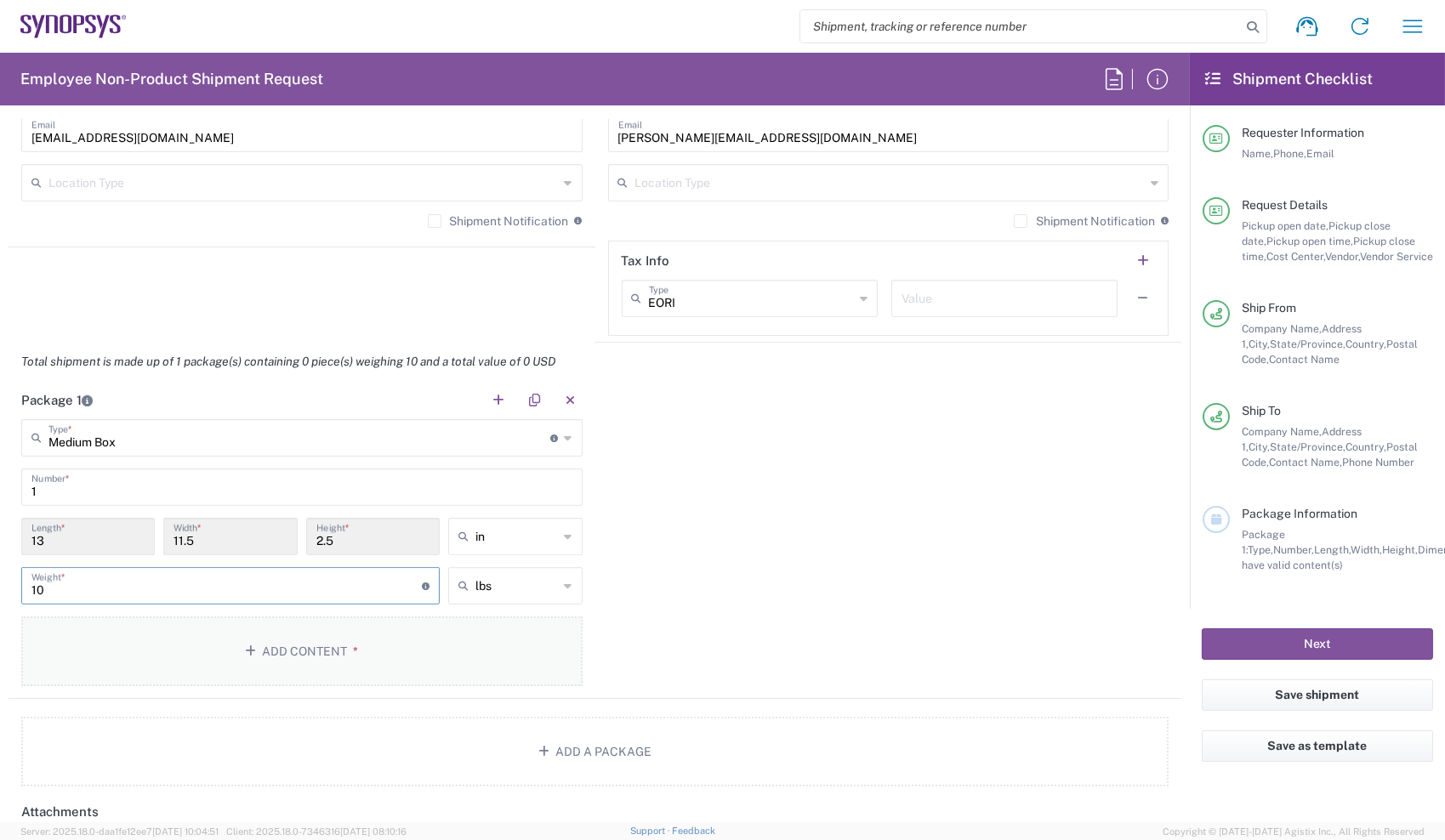
type input "10"
click at [221, 637] on button "Add Content *" at bounding box center [302, 652] width 562 height 70
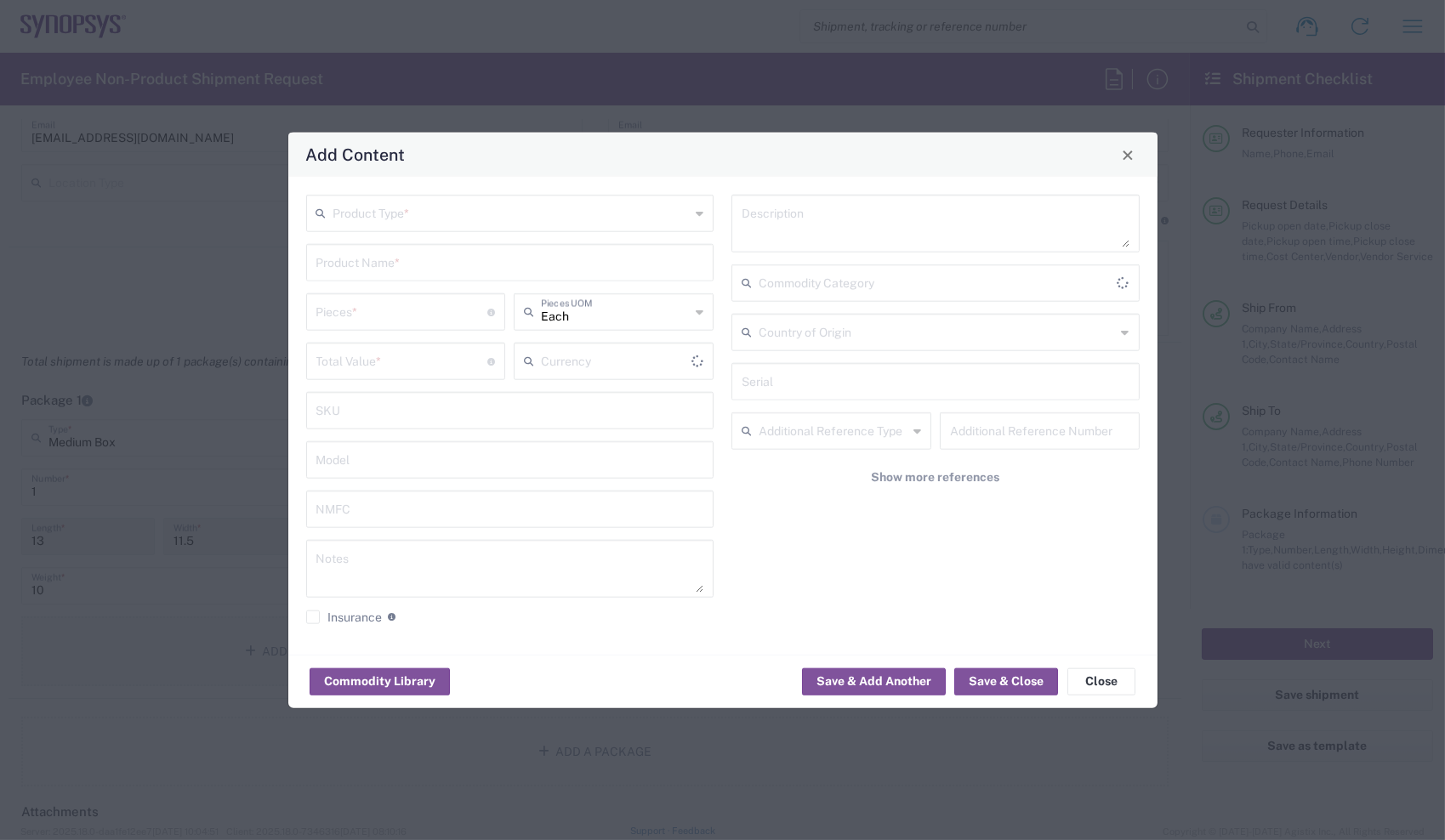
type input "US Dollar"
click at [568, 219] on input "text" at bounding box center [512, 211] width 357 height 30
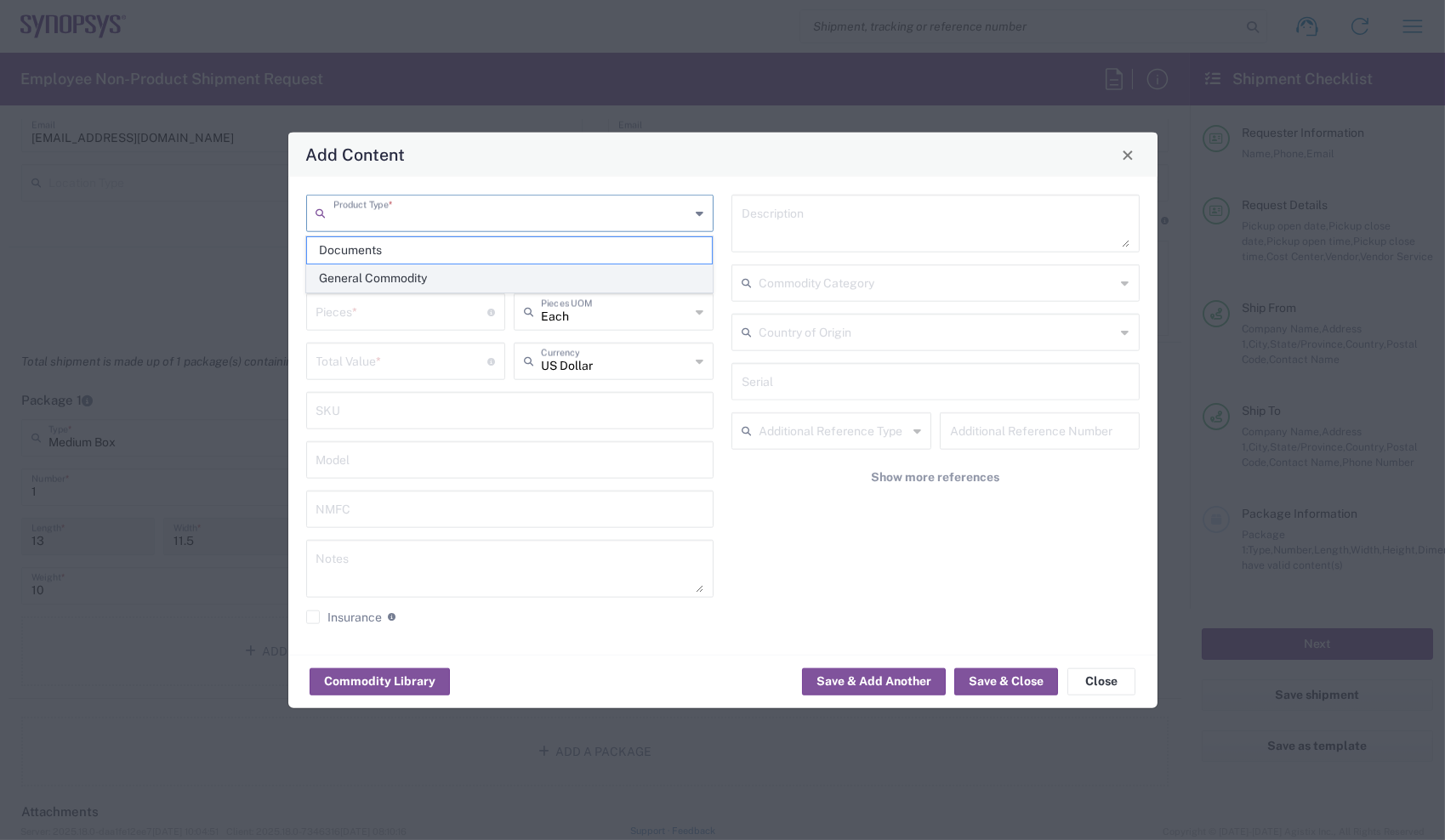
click at [609, 279] on span "General Commodity" at bounding box center [509, 278] width 405 height 26
type input "General Commodity"
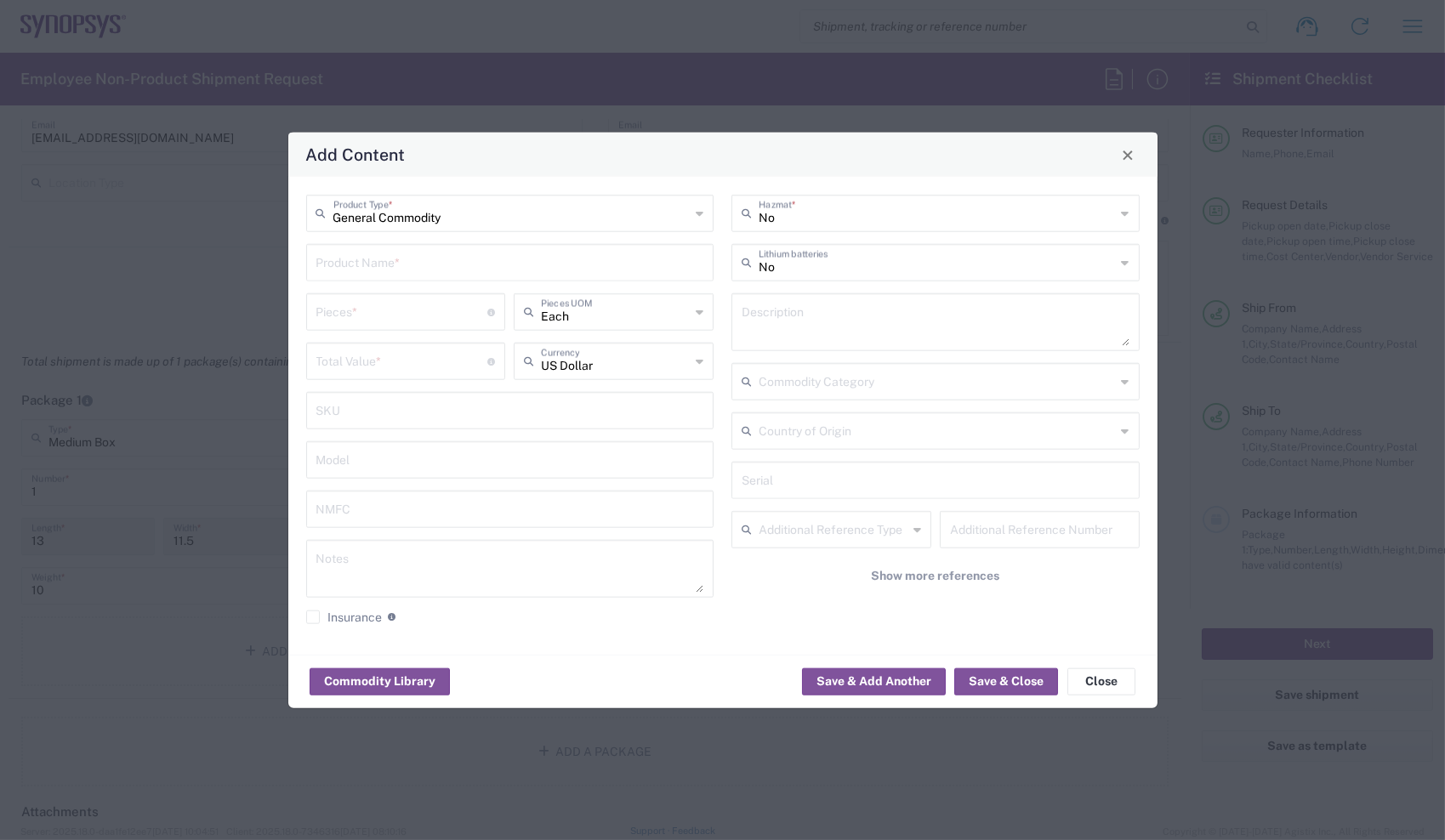
click at [577, 254] on input "text" at bounding box center [511, 261] width 388 height 30
type input "Dell Laptop"
type input "1"
type input "Each"
type input "950"
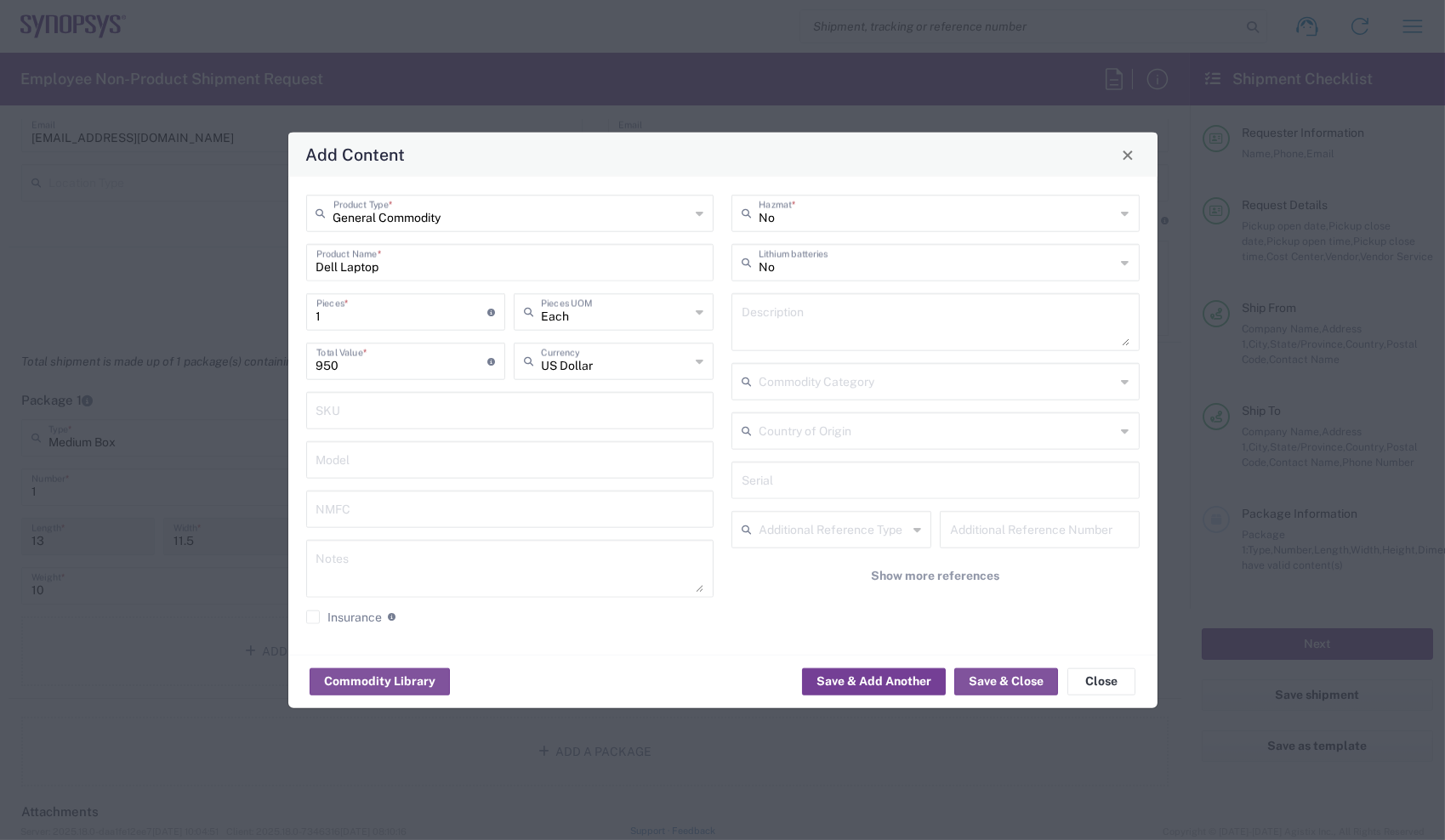
click at [857, 676] on button "Save & Add Another" at bounding box center [874, 681] width 143 height 27
click at [624, 199] on input "text" at bounding box center [512, 211] width 357 height 30
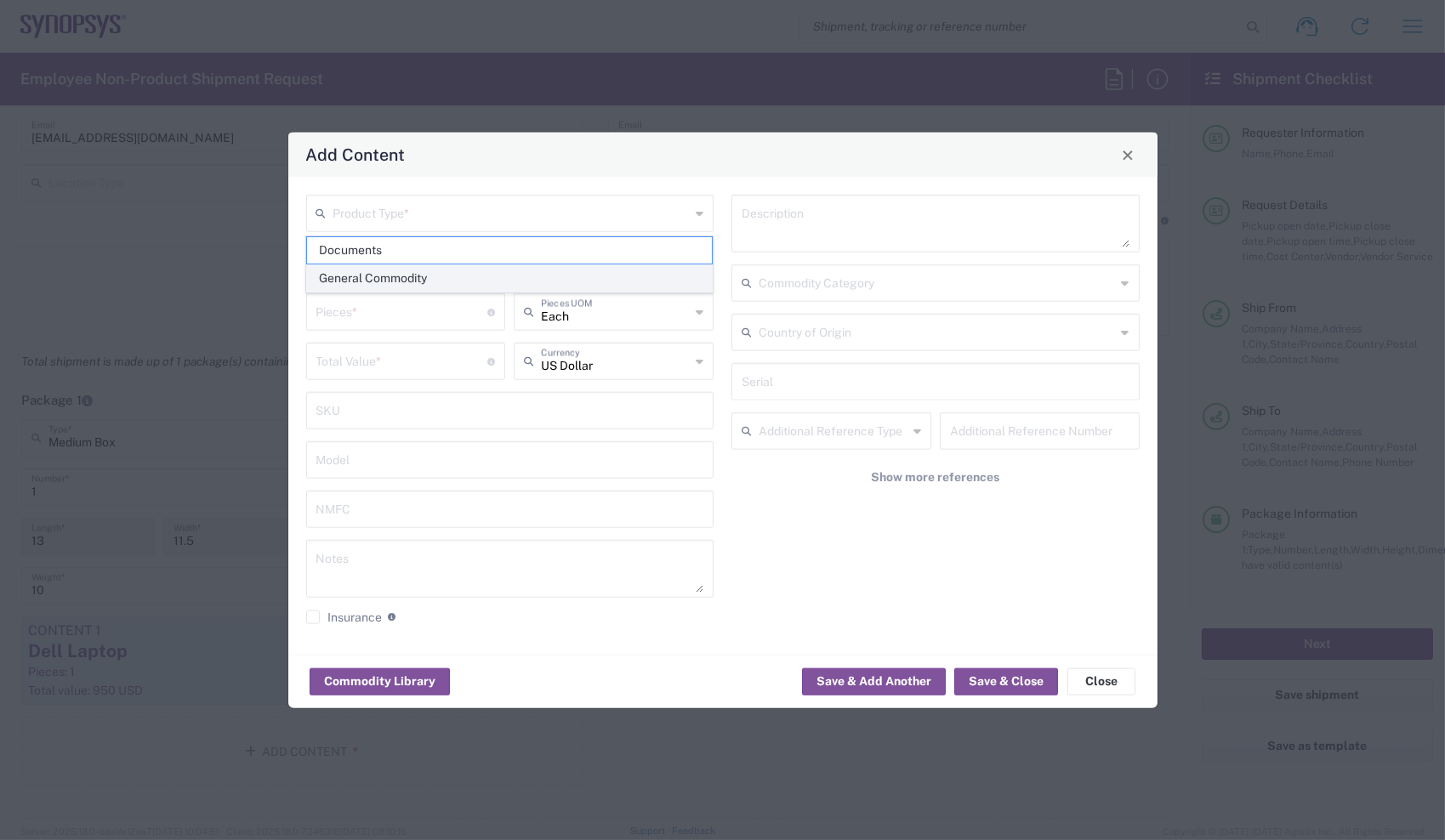
click at [562, 276] on span "General Commodity" at bounding box center [509, 278] width 405 height 26
type input "General Commodity"
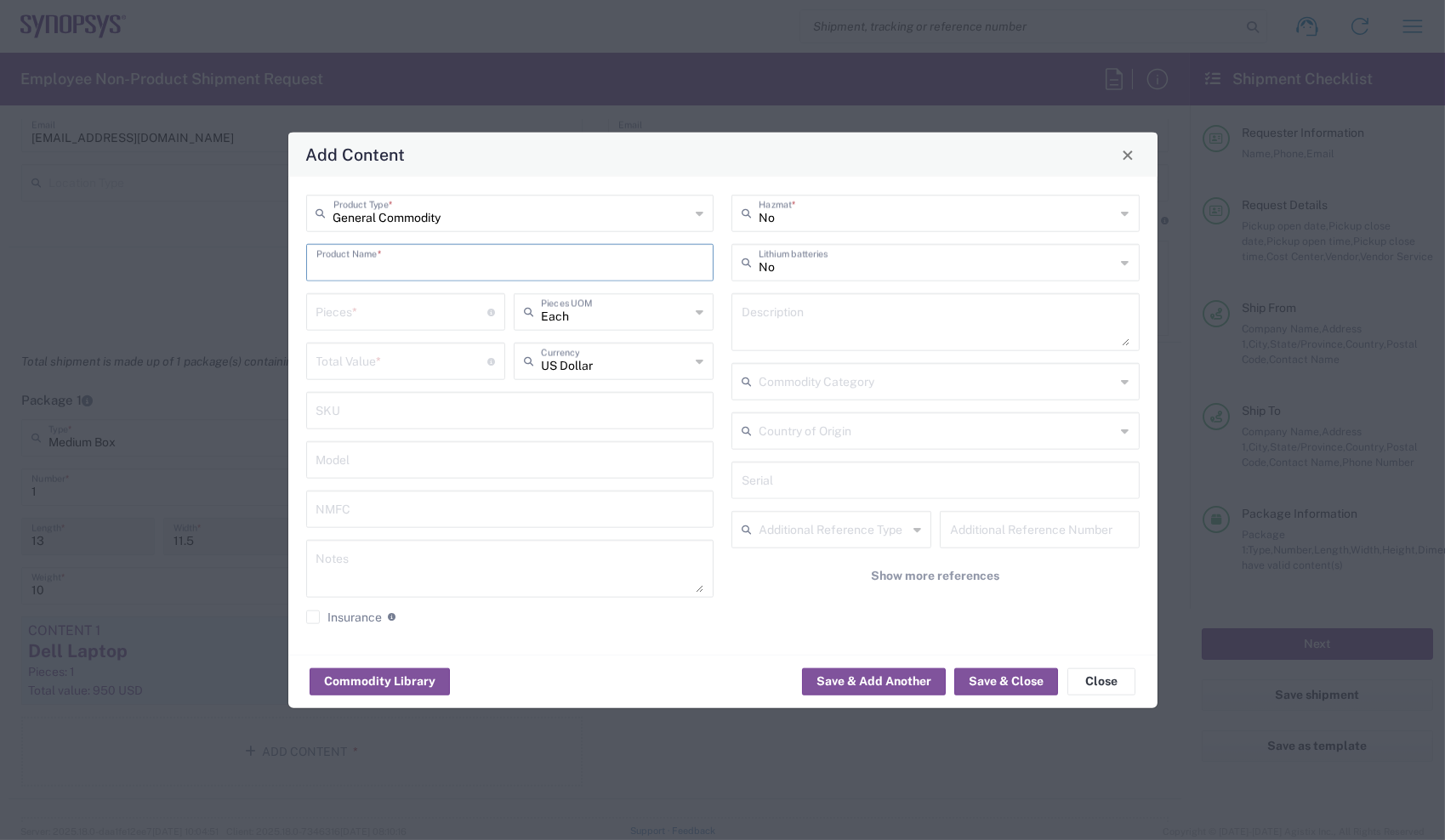
click at [558, 261] on input "text" at bounding box center [511, 261] width 388 height 30
type input "K"
type input "Laptop Charger"
type input "1"
type input "Each"
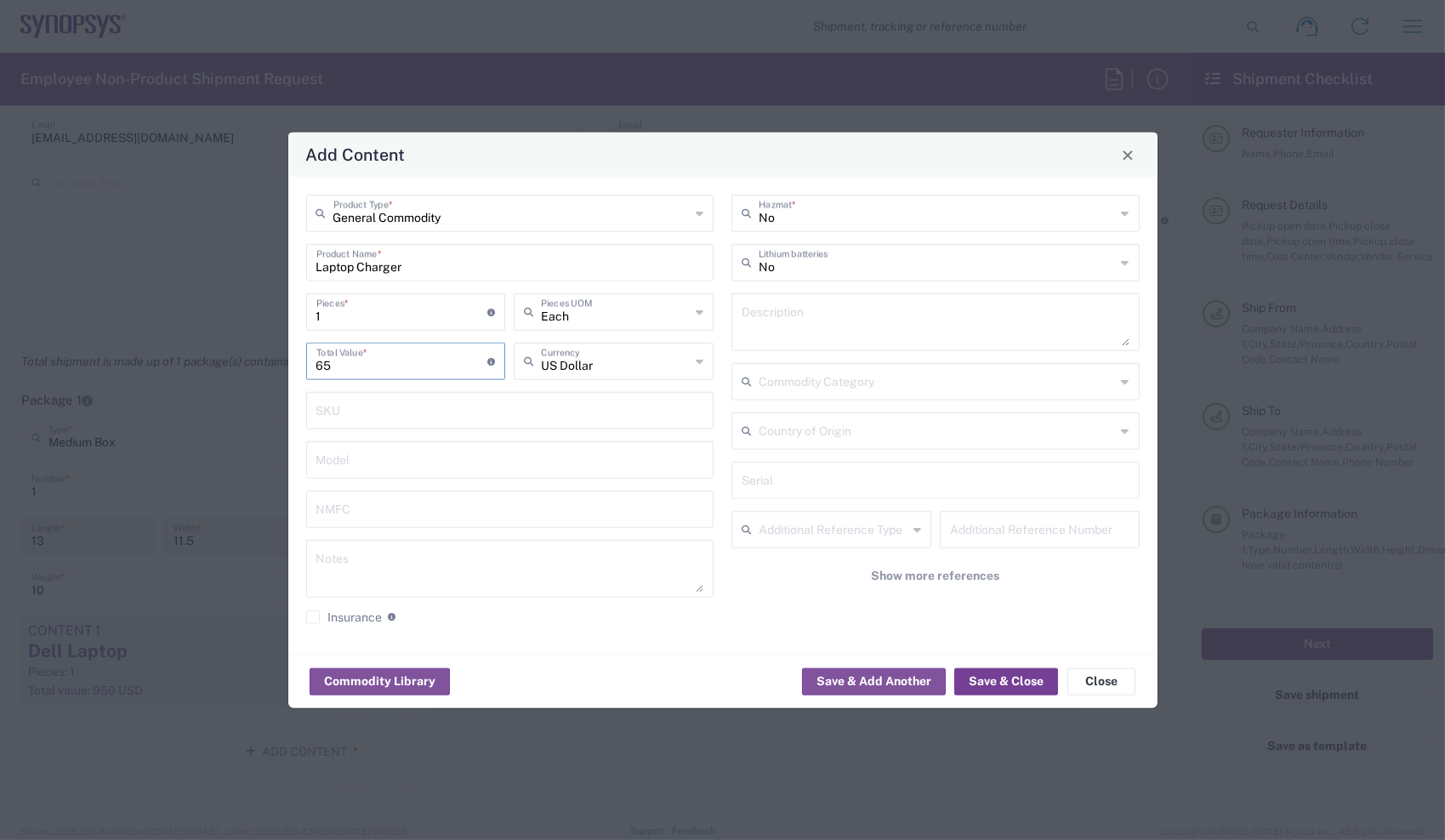
type input "65"
click at [1013, 671] on button "Save & Close" at bounding box center [1006, 681] width 103 height 27
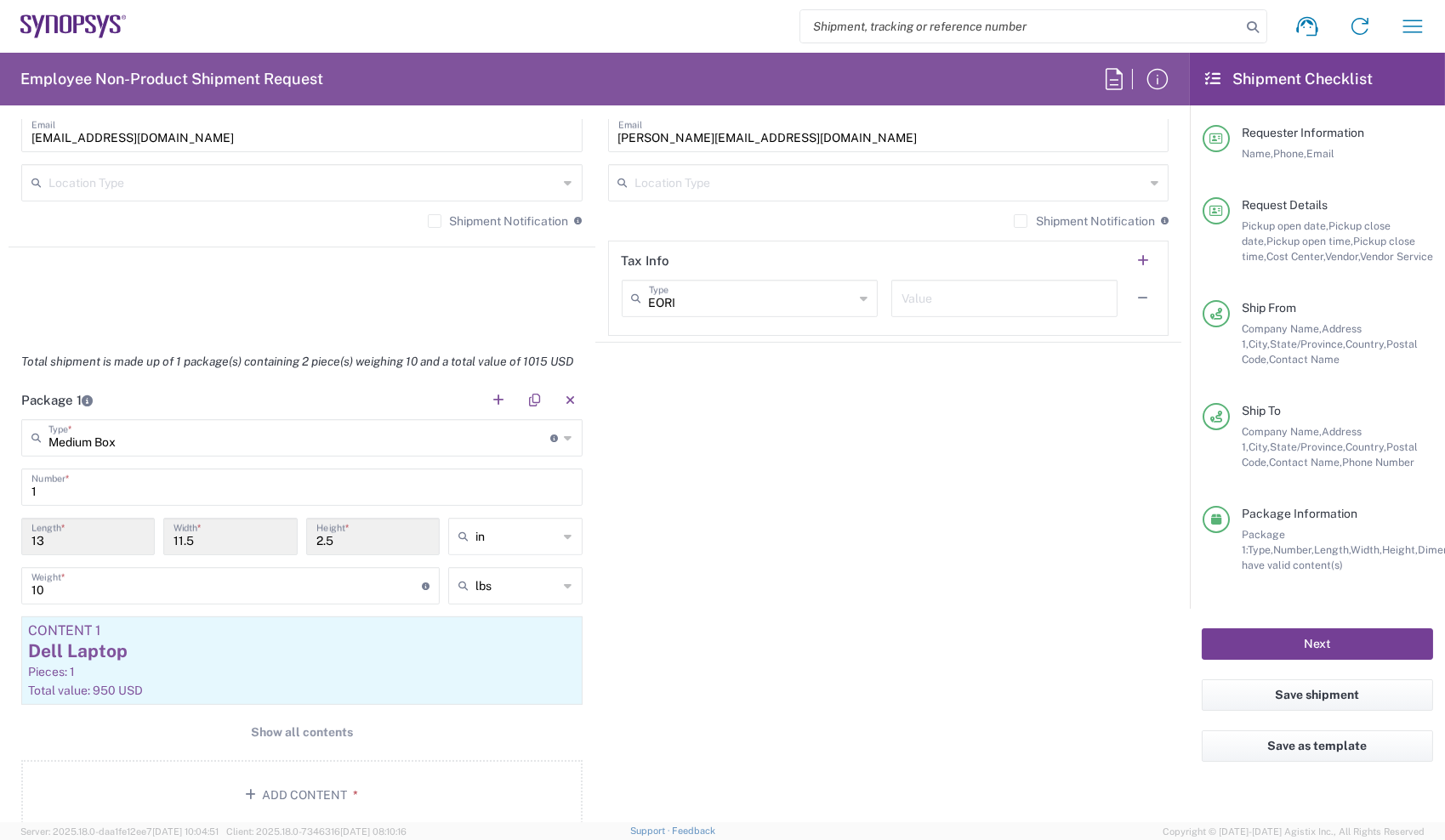
click at [1332, 635] on button "Next" at bounding box center [1317, 644] width 231 height 31
